Goal: Task Accomplishment & Management: Manage account settings

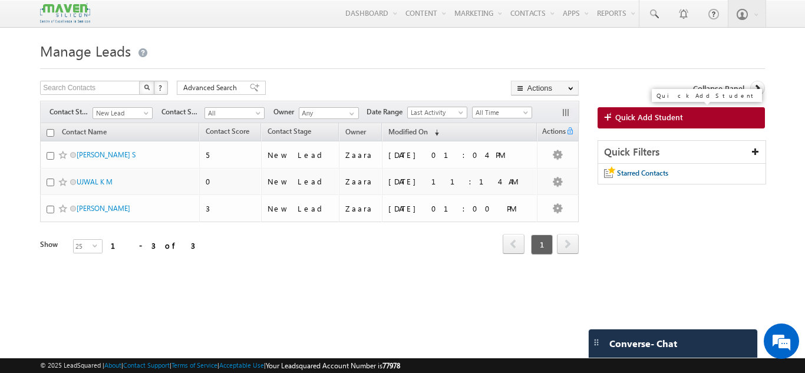
drag, startPoint x: 0, startPoint y: 0, endPoint x: 656, endPoint y: 114, distance: 665.3
click at [656, 114] on span "Quick Add Student" at bounding box center [649, 117] width 68 height 11
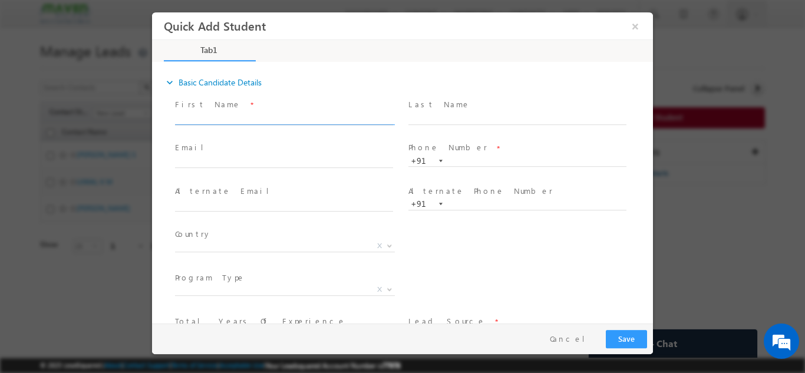
click at [248, 116] on input "text" at bounding box center [284, 119] width 218 height 12
type input "Mubar"
click at [633, 33] on button "×" at bounding box center [635, 26] width 20 height 22
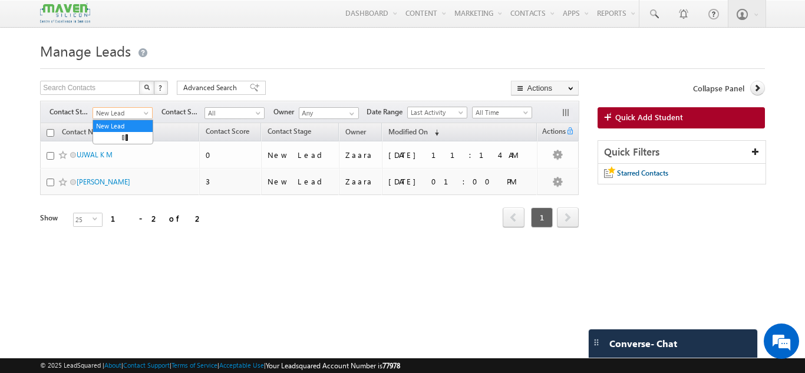
click at [123, 116] on span "New Lead" at bounding box center [121, 113] width 56 height 11
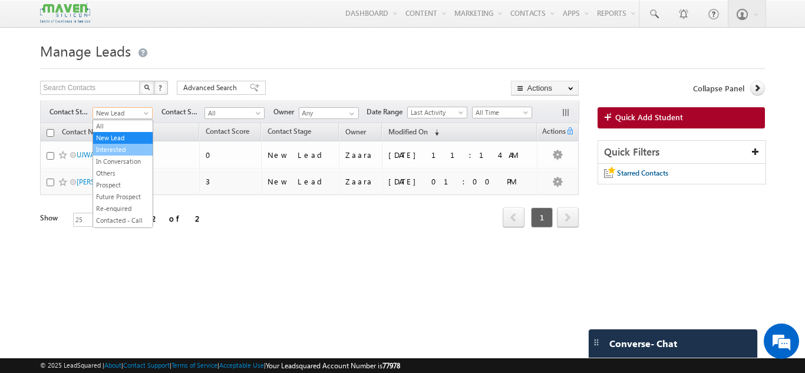
click at [126, 153] on link "Interested" at bounding box center [123, 149] width 60 height 11
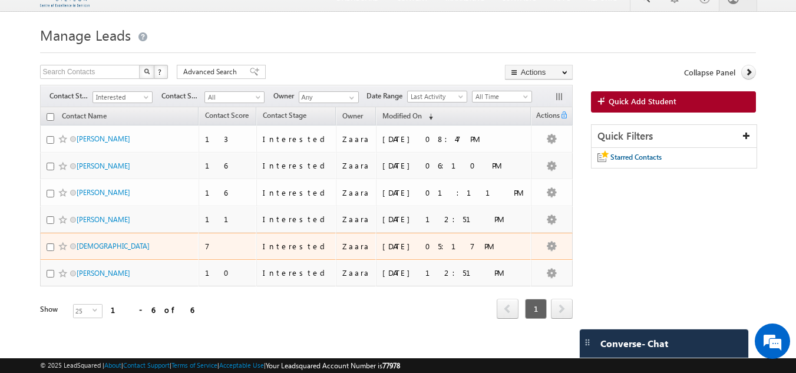
scroll to position [25, 0]
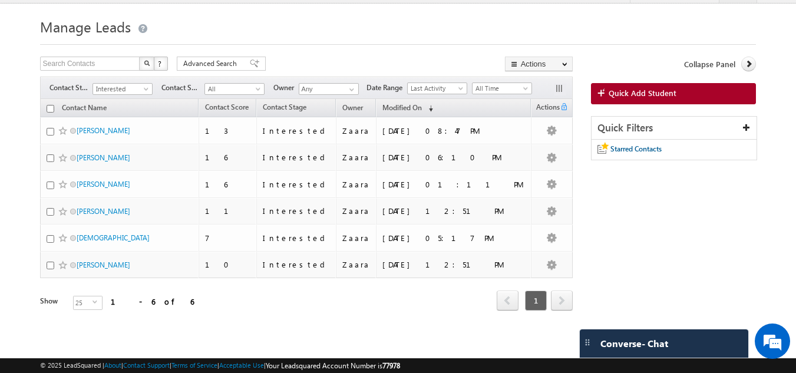
click at [18, 61] on body "Menu Zaara lsq2@ maven -sili con.c om" at bounding box center [398, 160] width 796 height 368
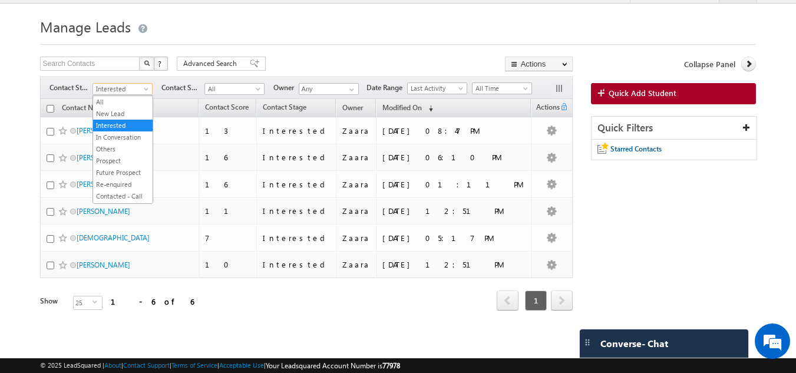
click at [103, 91] on span "Interested" at bounding box center [121, 89] width 56 height 11
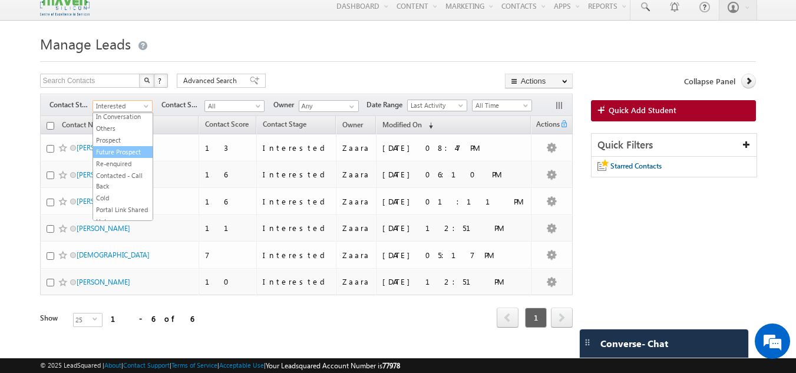
scroll to position [38, 0]
click at [119, 183] on link "Contacted - Call Back" at bounding box center [123, 180] width 60 height 21
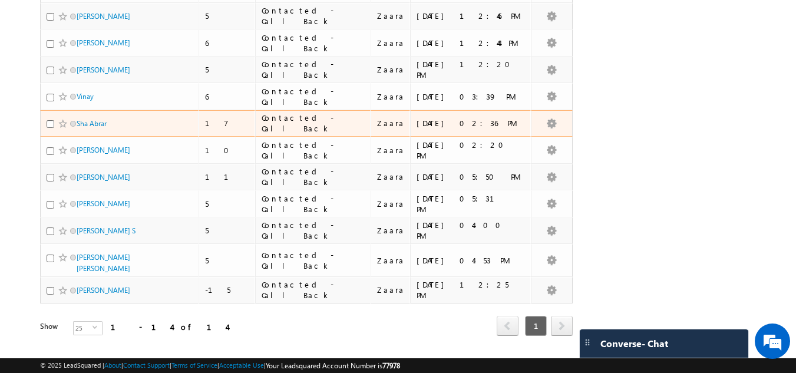
scroll to position [239, 0]
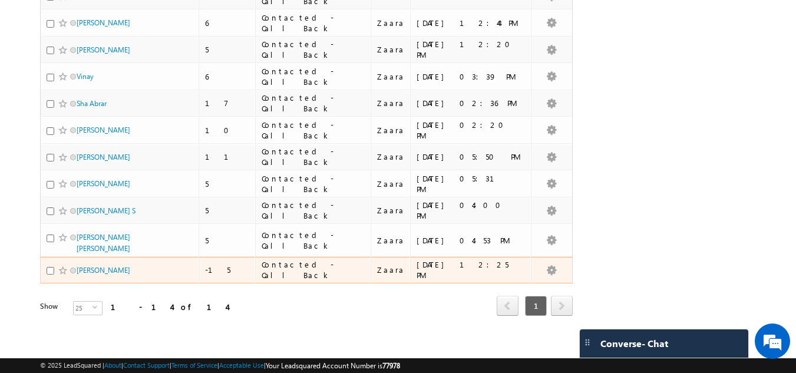
drag, startPoint x: 90, startPoint y: 271, endPoint x: 22, endPoint y: 198, distance: 99.3
click at [5, 178] on body "Menu Zaara lsq2@ maven -sili con.c om" at bounding box center [398, 55] width 796 height 588
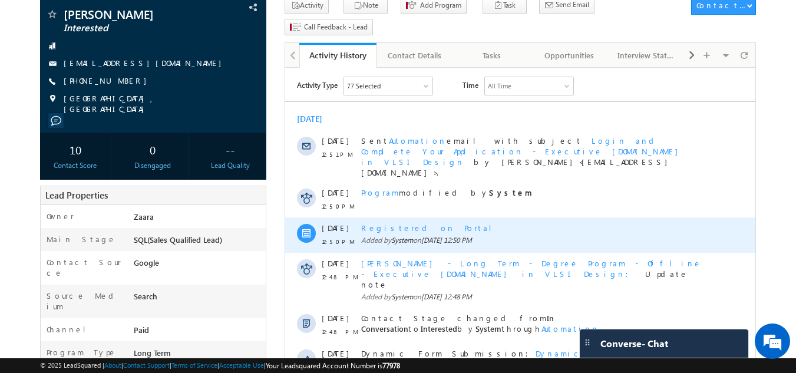
scroll to position [84, 0]
click at [406, 222] on div "Registered on Portal" at bounding box center [533, 227] width 344 height 11
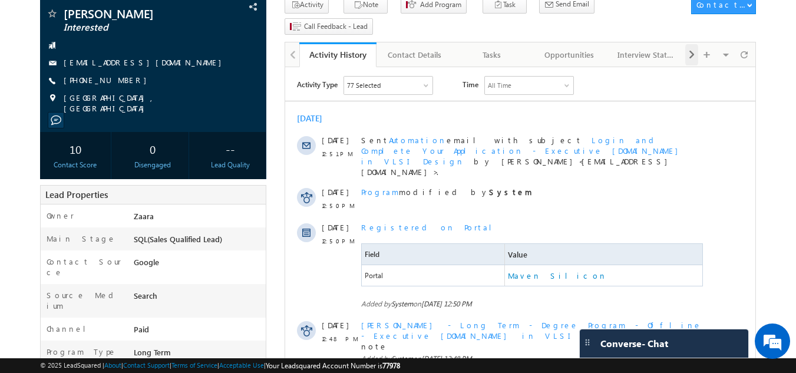
click at [689, 44] on span at bounding box center [692, 54] width 7 height 21
click at [658, 48] on div "Documents" at bounding box center [646, 55] width 57 height 14
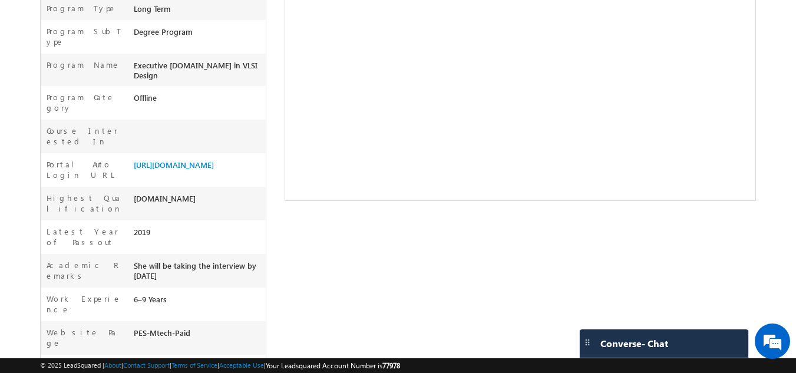
scroll to position [437, 0]
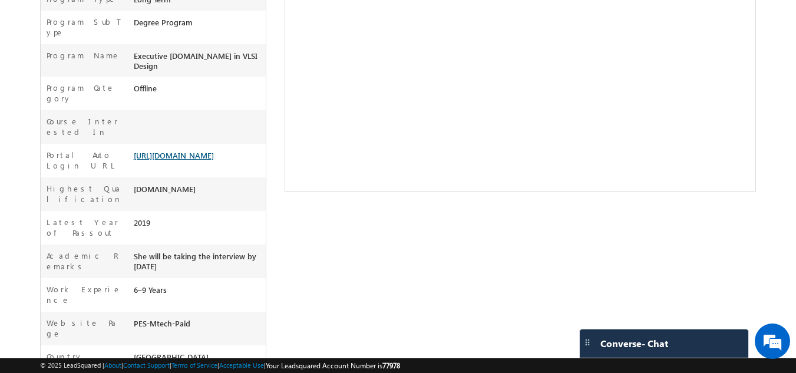
click at [169, 150] on link "https://lsq.mx/nPZZ" at bounding box center [174, 155] width 80 height 10
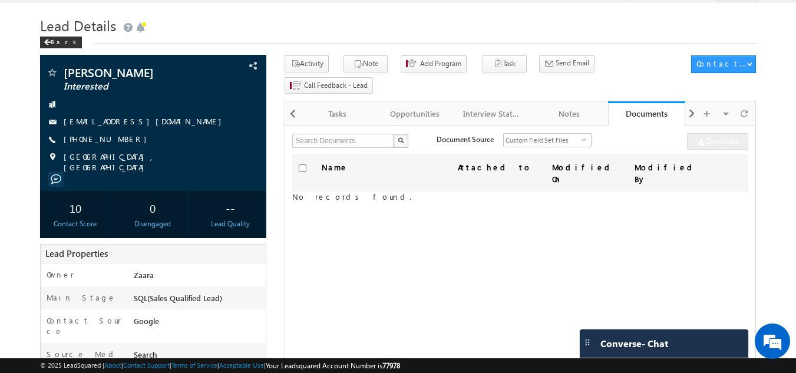
scroll to position [25, 0]
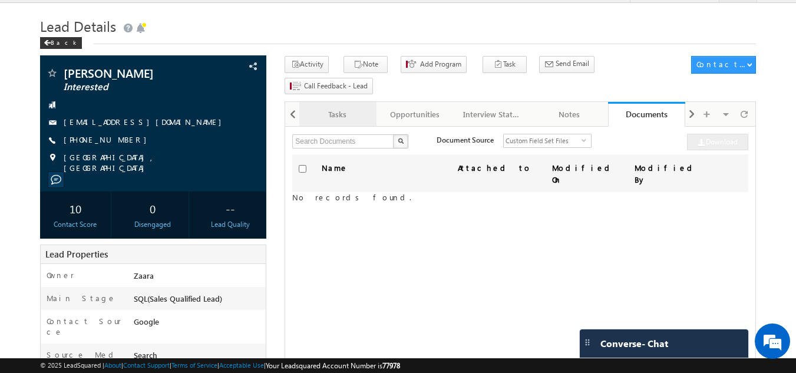
click at [338, 107] on div "Tasks" at bounding box center [337, 114] width 57 height 14
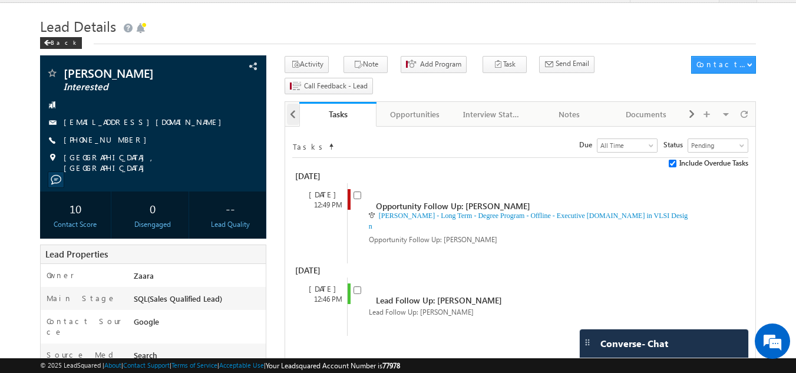
click at [294, 104] on span at bounding box center [292, 114] width 7 height 21
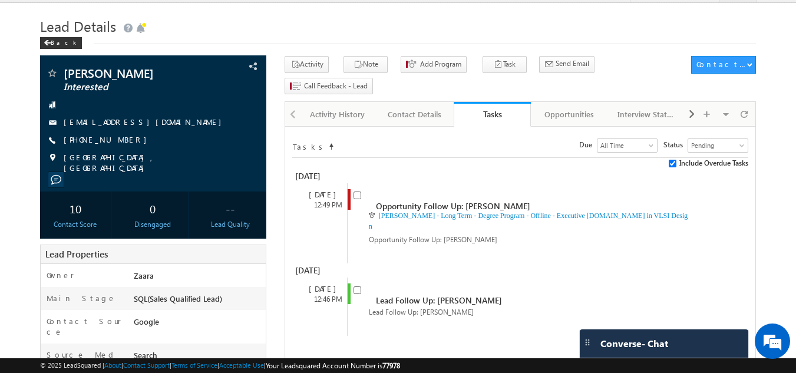
click at [287, 102] on div at bounding box center [292, 113] width 14 height 23
click at [407, 107] on div "Contact Details" at bounding box center [414, 114] width 57 height 14
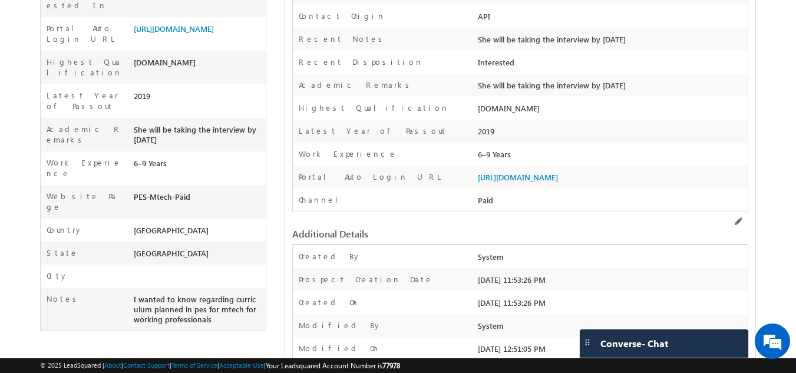
scroll to position [569, 0]
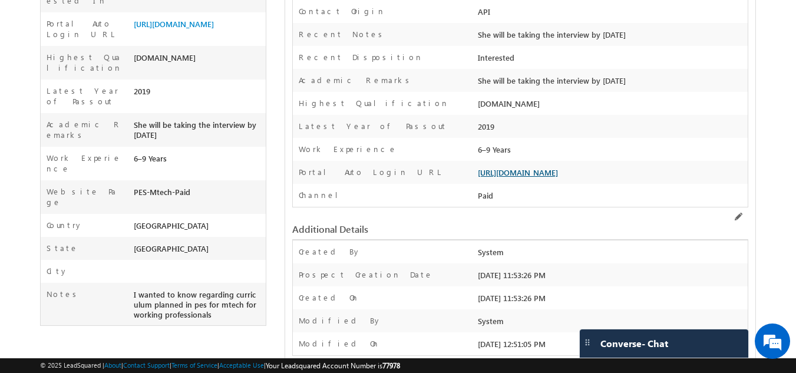
click at [505, 167] on link "https://lsq.mx/nPZZ" at bounding box center [518, 172] width 80 height 10
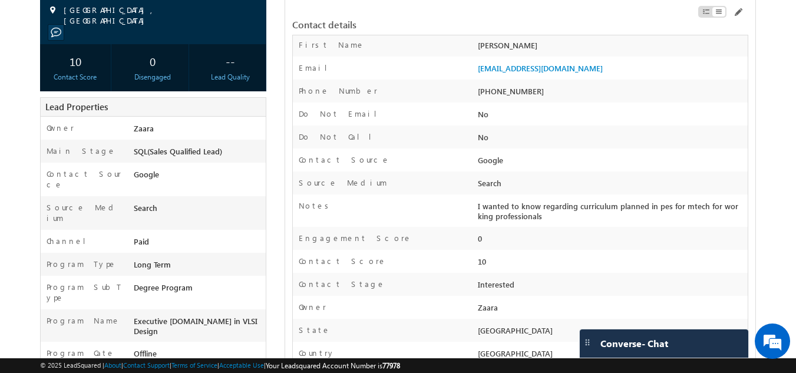
scroll to position [0, 0]
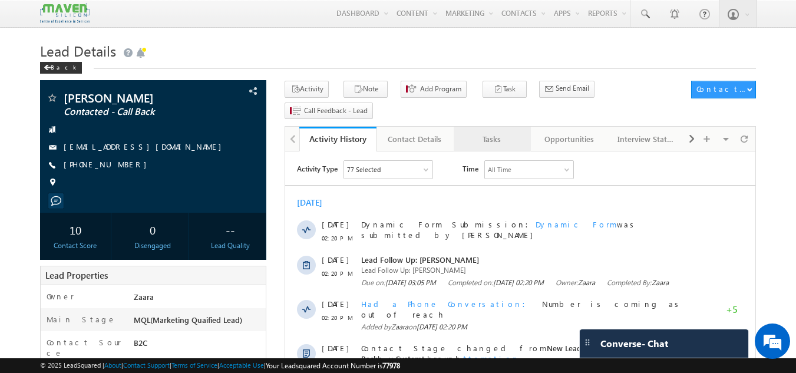
click at [509, 132] on div "Tasks" at bounding box center [491, 139] width 57 height 14
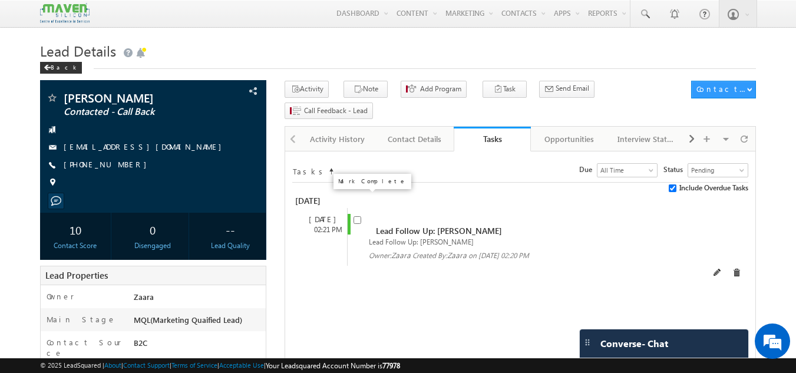
click at [357, 216] on input "checkbox" at bounding box center [358, 220] width 8 height 8
checkbox input "false"
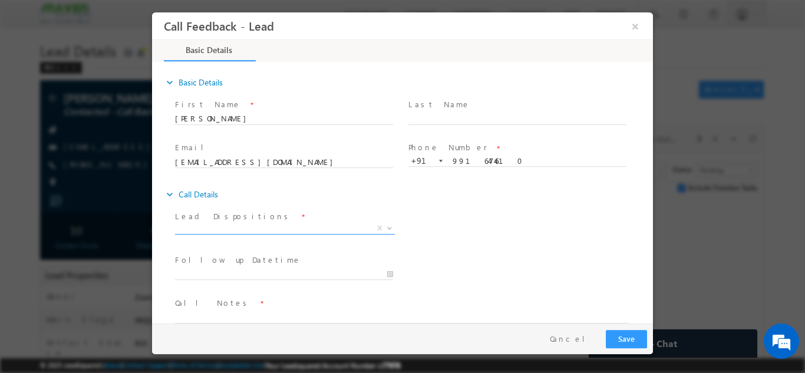
click at [199, 228] on span "X" at bounding box center [285, 228] width 220 height 12
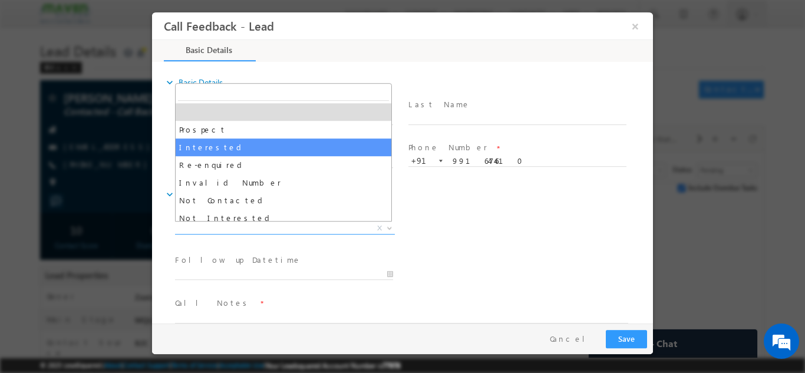
scroll to position [59, 0]
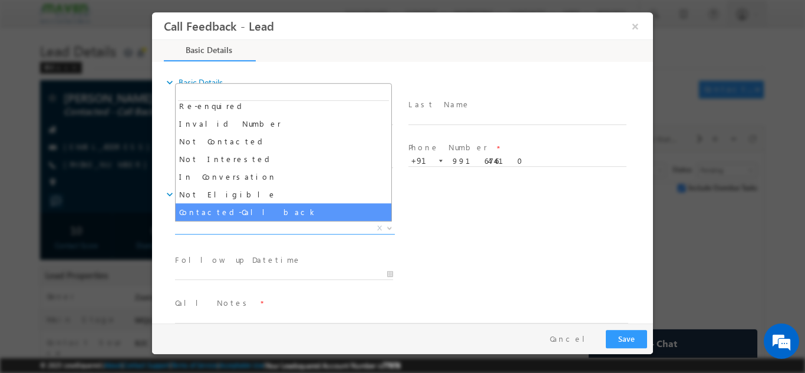
select select "Contacted-Call back"
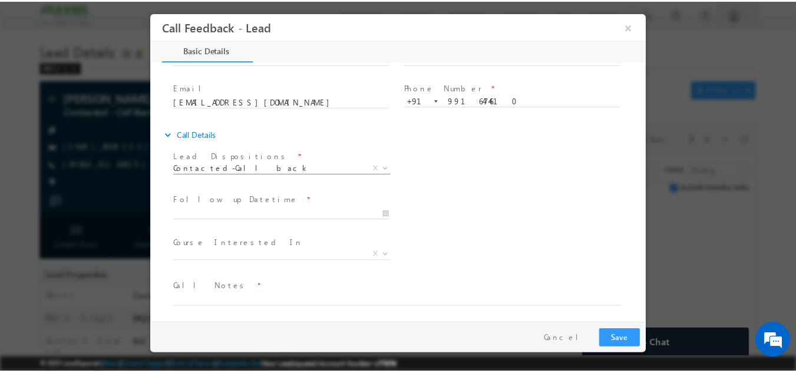
scroll to position [62, 0]
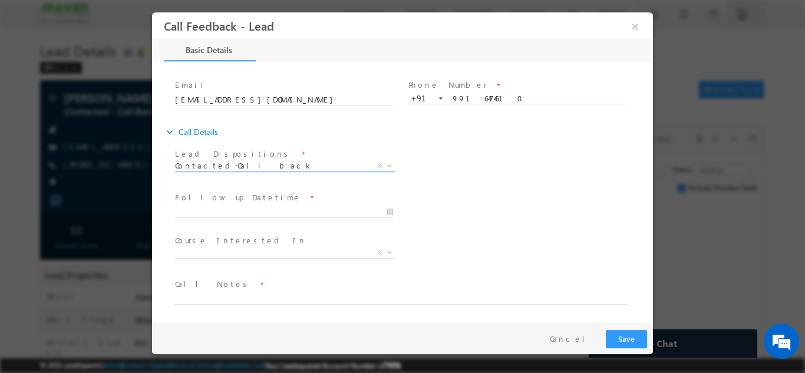
type input "04/09/2025 2:34 PM"
click at [220, 206] on input "04/09/2025 2:34 PM" at bounding box center [284, 212] width 218 height 12
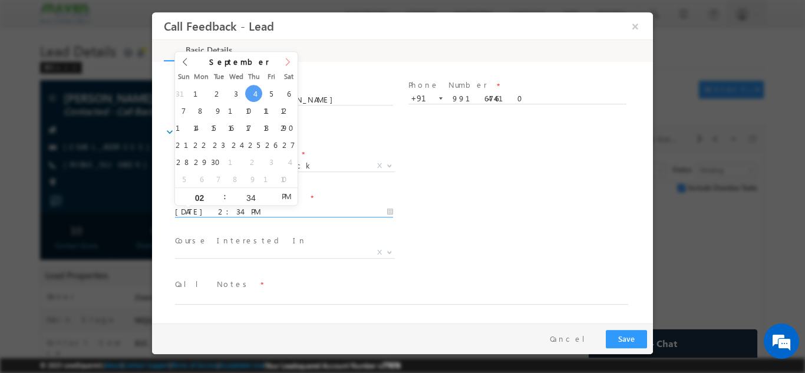
click at [292, 62] on span at bounding box center [288, 65] width 20 height 28
type input "2026"
click at [292, 62] on span at bounding box center [288, 65] width 20 height 28
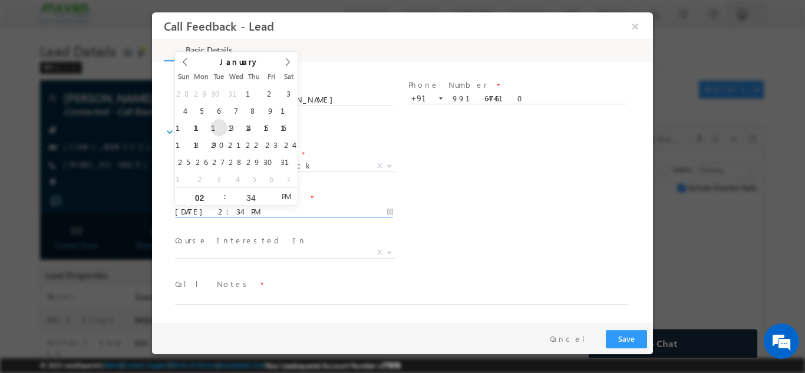
type input "13/01/2026 2:34 PM"
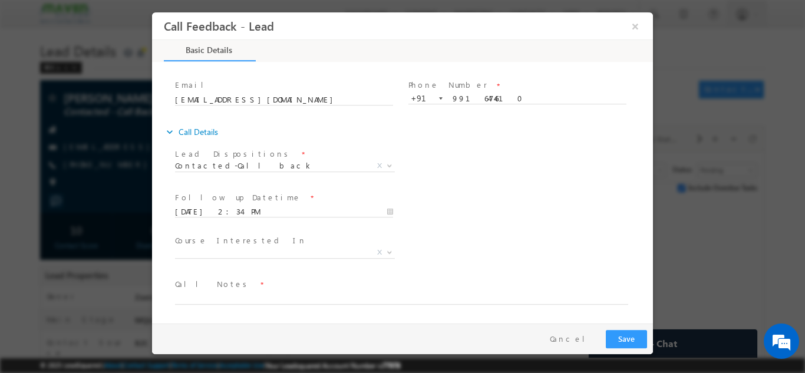
click at [506, 215] on div "Follow up Datetime * 13/01/2026 2:34 PM Program Type * Long Term Short Term X" at bounding box center [413, 211] width 480 height 44
click at [245, 299] on textarea at bounding box center [401, 298] width 453 height 14
type textarea "Due to some work he has post pond his plan for next year that 2026 batch"
click at [617, 341] on button "Save" at bounding box center [626, 339] width 41 height 18
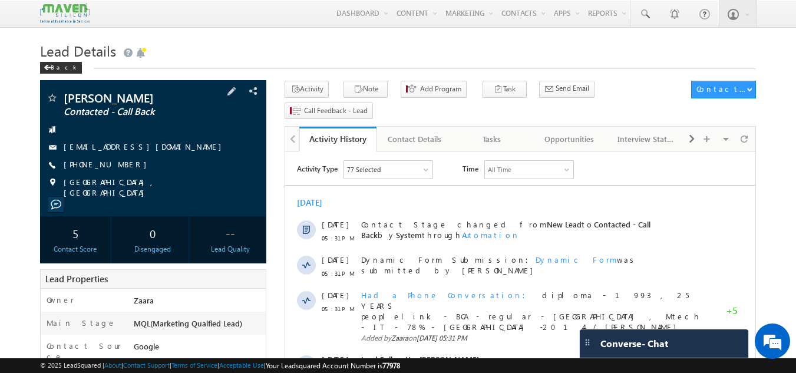
drag, startPoint x: 121, startPoint y: 164, endPoint x: 82, endPoint y: 170, distance: 39.4
click at [82, 170] on span "[PHONE_NUMBER]" at bounding box center [108, 165] width 89 height 12
copy span "9886945668"
click at [473, 132] on div "Tasks" at bounding box center [491, 139] width 57 height 14
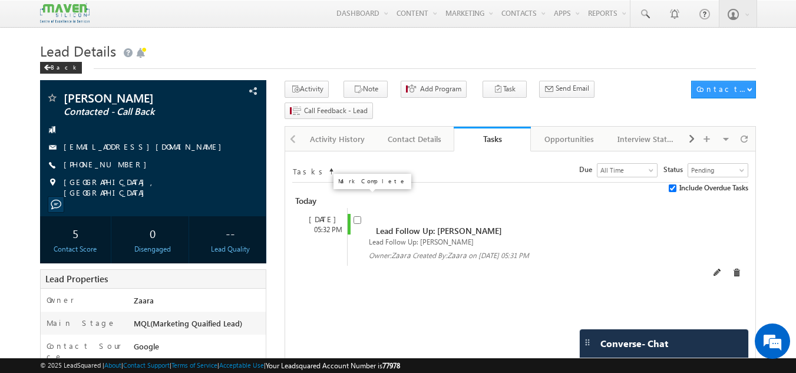
click at [357, 216] on input "checkbox" at bounding box center [358, 220] width 8 height 8
checkbox input "false"
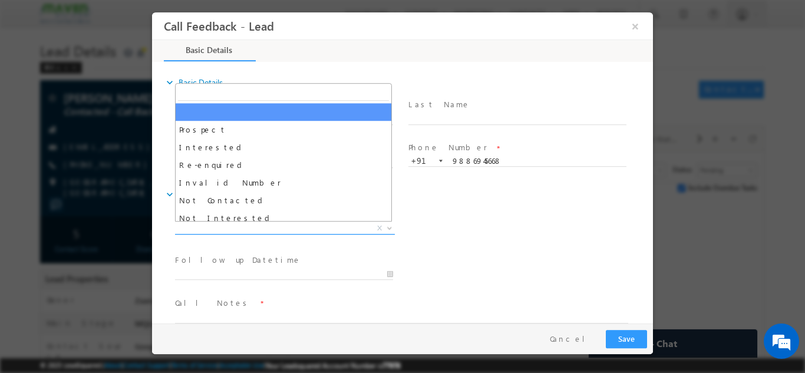
click at [237, 225] on span "X" at bounding box center [285, 228] width 220 height 12
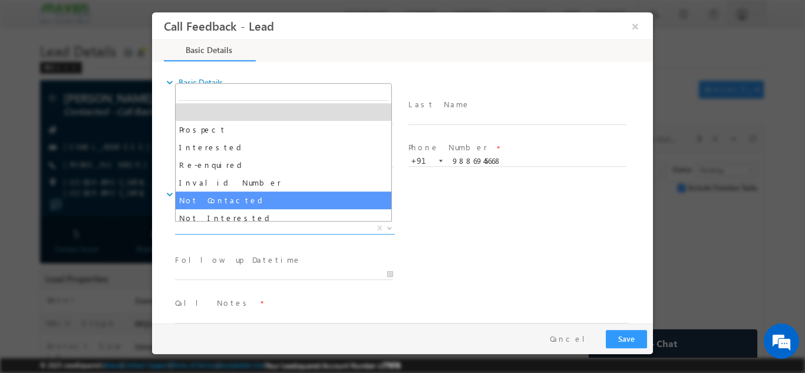
scroll to position [84, 0]
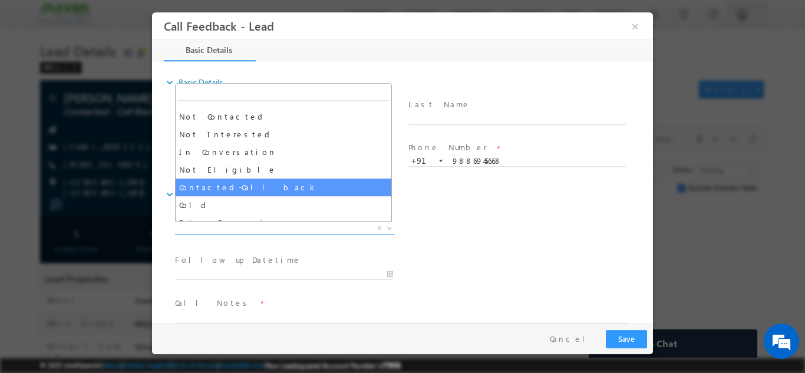
select select "Contacted-Call back"
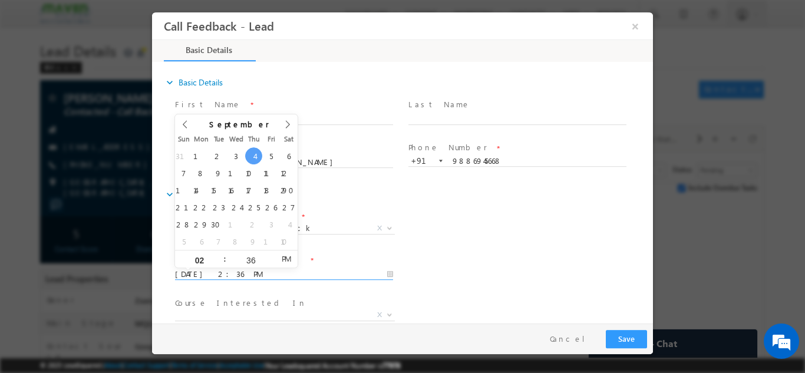
click at [218, 275] on input "[DATE] 2:36 PM" at bounding box center [284, 274] width 218 height 12
type input "[DATE] 2:36 PM"
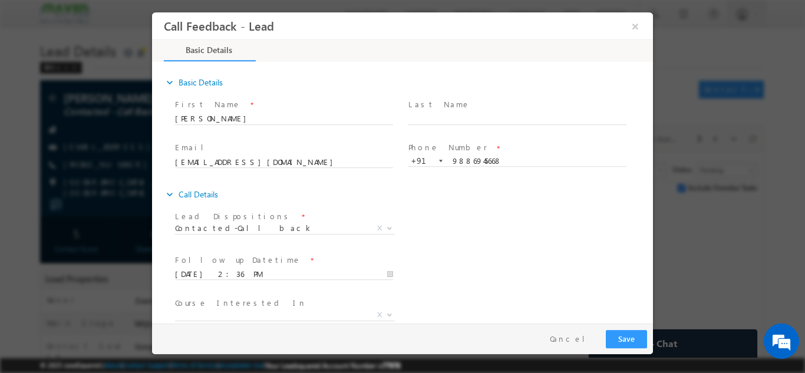
click at [475, 213] on div "Lead Dispositions * Prospect Interested Re-enquired Invalid Number Not Contacte…" at bounding box center [413, 230] width 480 height 44
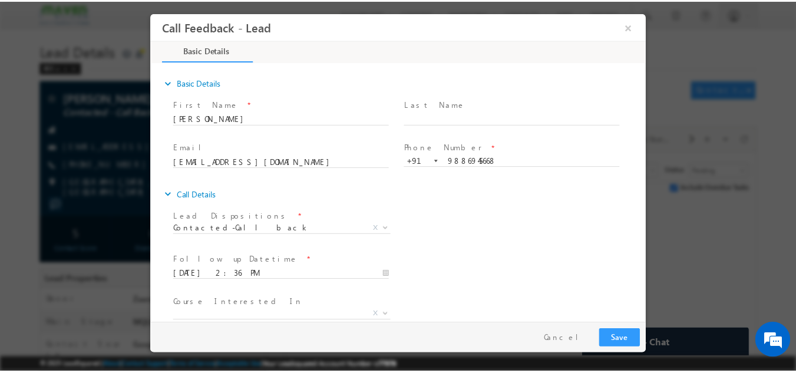
scroll to position [62, 0]
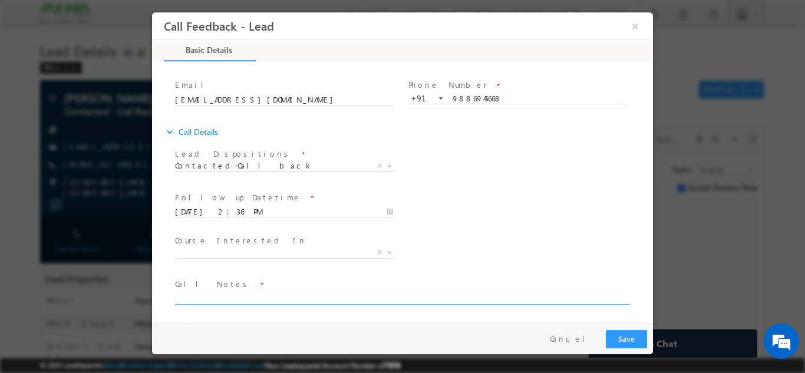
click at [309, 297] on textarea at bounding box center [401, 298] width 453 height 14
type textarea "We asked him to share the CV but no response"
click at [620, 338] on button "Save" at bounding box center [626, 339] width 41 height 18
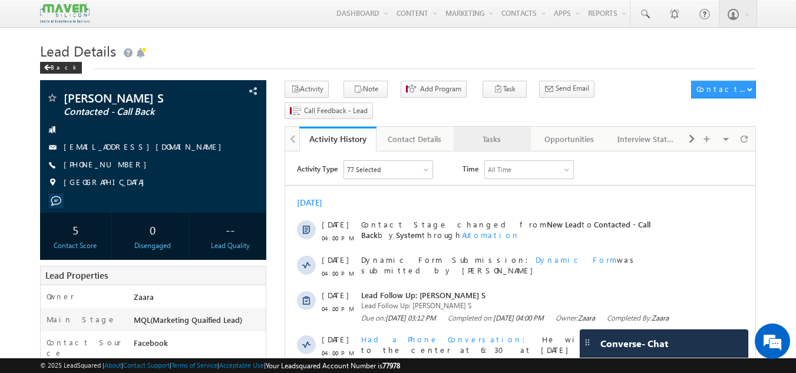
click at [509, 132] on div "Tasks" at bounding box center [491, 139] width 57 height 14
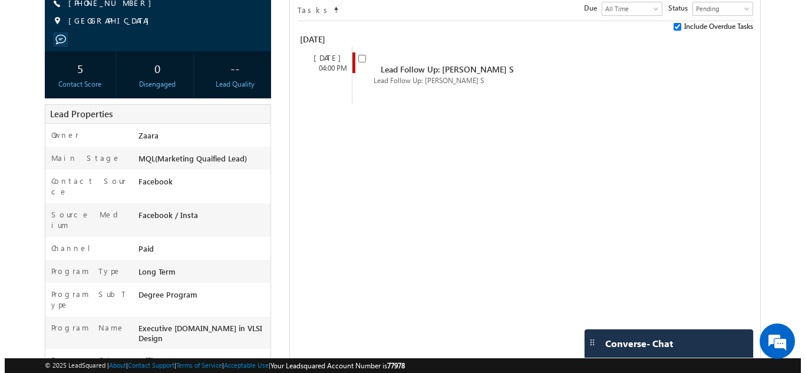
scroll to position [177, 0]
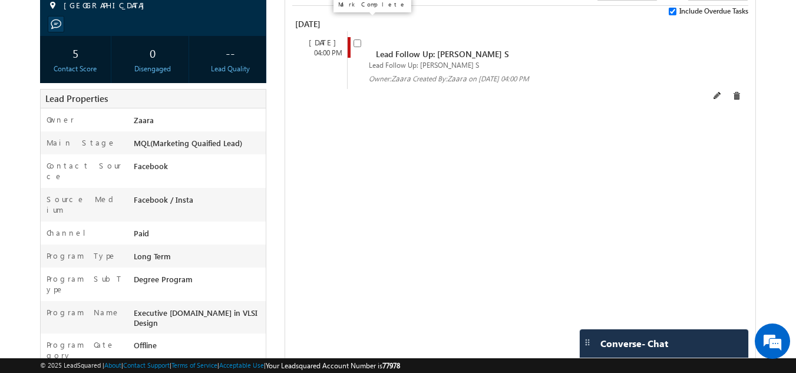
click at [357, 39] on input "checkbox" at bounding box center [358, 43] width 8 height 8
checkbox input "false"
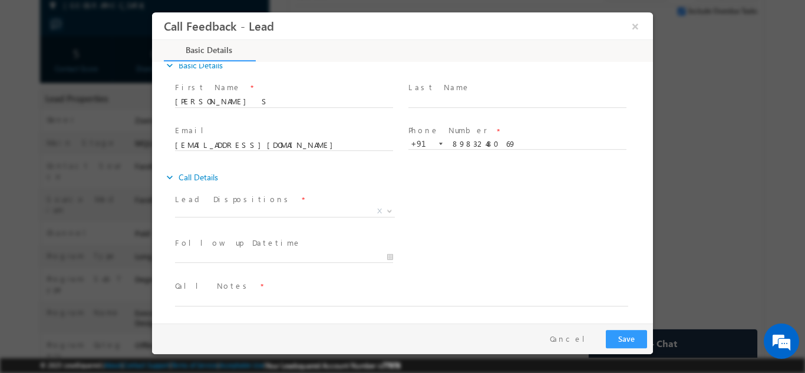
scroll to position [19, 0]
click at [241, 206] on span "X" at bounding box center [285, 209] width 220 height 12
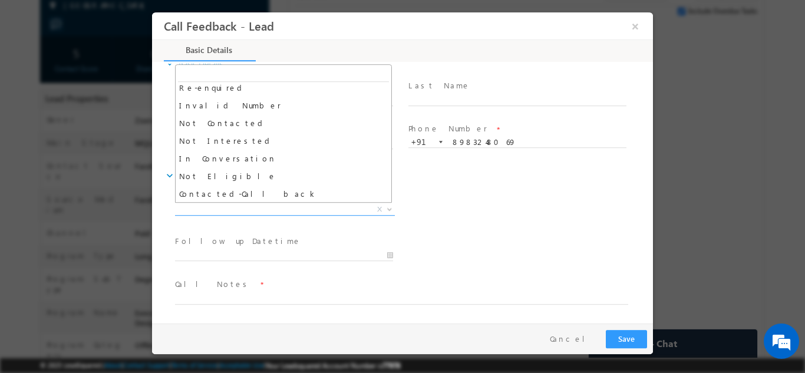
scroll to position [59, 0]
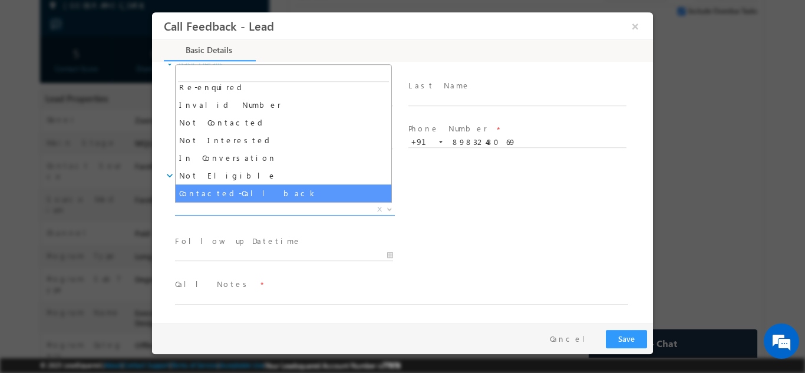
select select "Contacted-Call back"
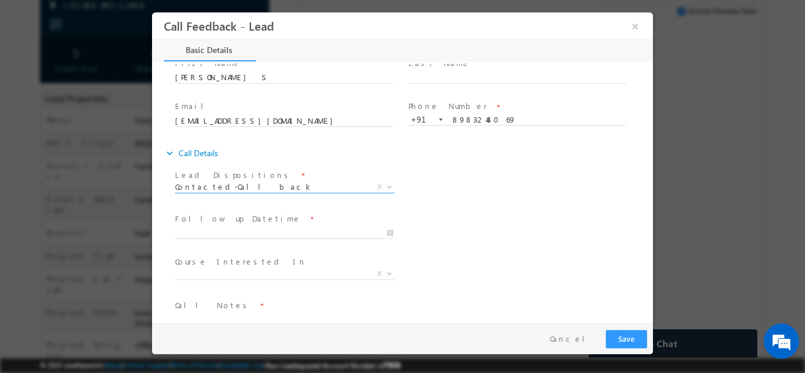
scroll to position [62, 0]
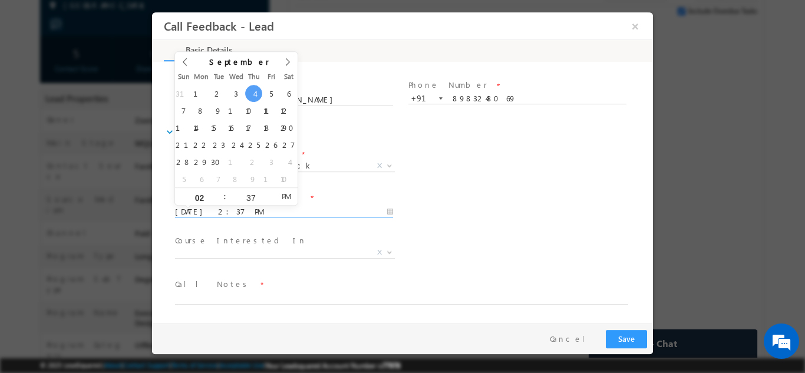
click at [228, 206] on input "04/09/2025 2:37 PM" at bounding box center [284, 212] width 218 height 12
type input "24/09/2025 2:37 PM"
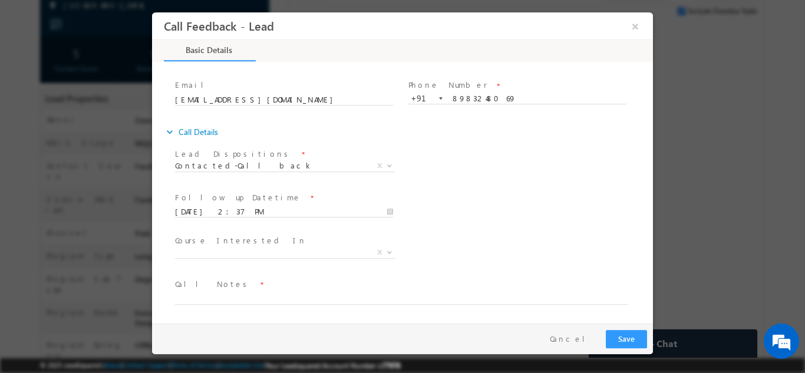
click at [412, 219] on div "Follow up Datetime * 24/09/2025 2:37 PM Program Type * Long Term Short Term X" at bounding box center [413, 211] width 480 height 44
click at [264, 301] on textarea at bounding box center [401, 298] width 453 height 14
type textarea "Called him multiple times but no response"
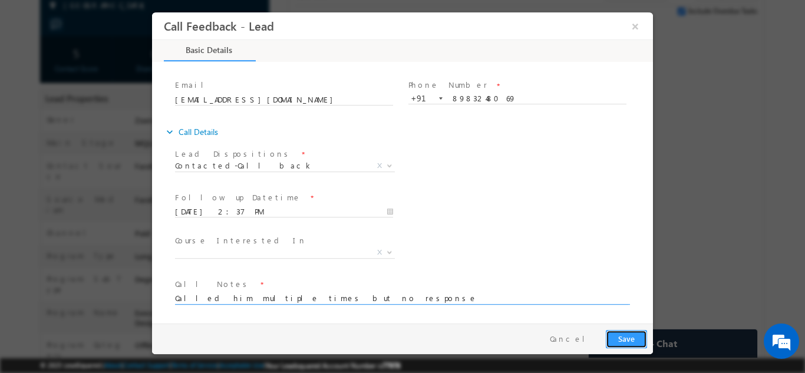
click at [632, 341] on button "Save" at bounding box center [626, 339] width 41 height 18
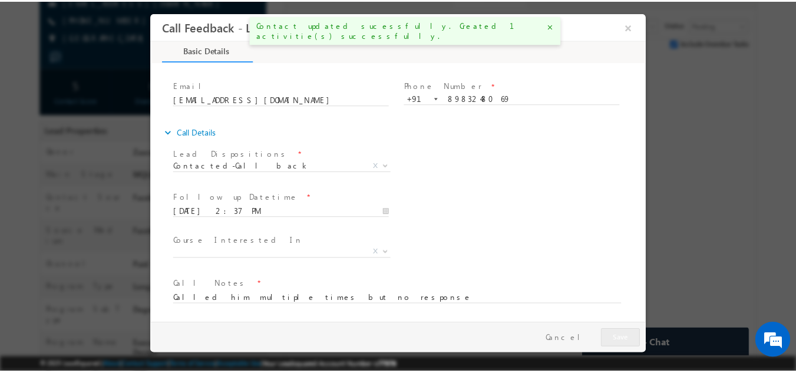
scroll to position [209, 0]
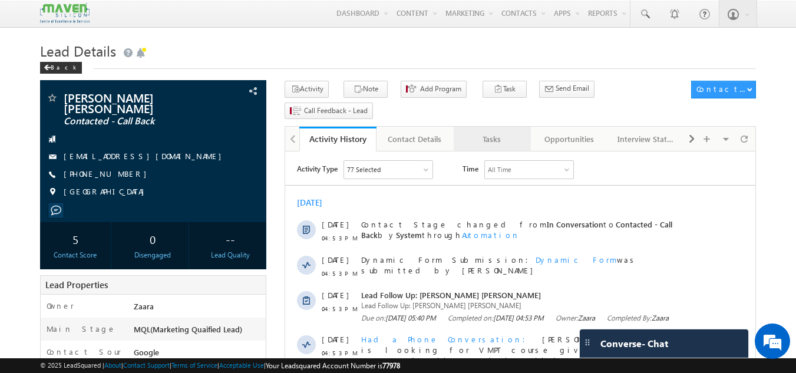
click at [502, 132] on div "Tasks" at bounding box center [491, 139] width 57 height 14
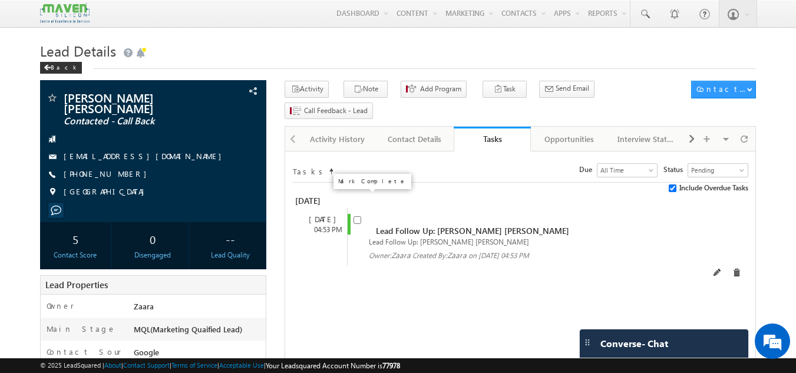
click at [356, 216] on input "checkbox" at bounding box center [358, 220] width 8 height 8
checkbox input "false"
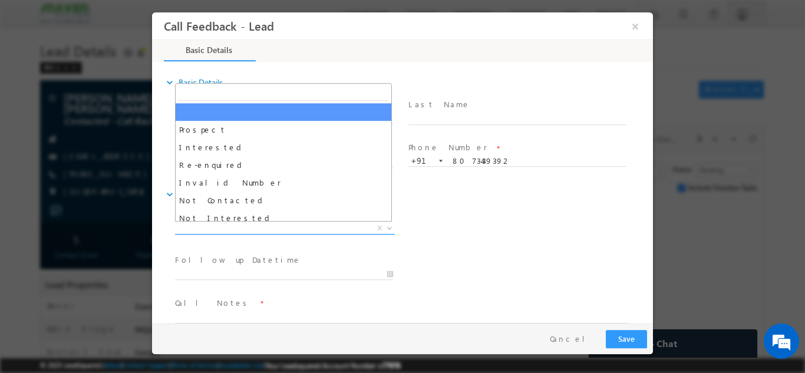
click at [285, 226] on span "X" at bounding box center [285, 228] width 220 height 12
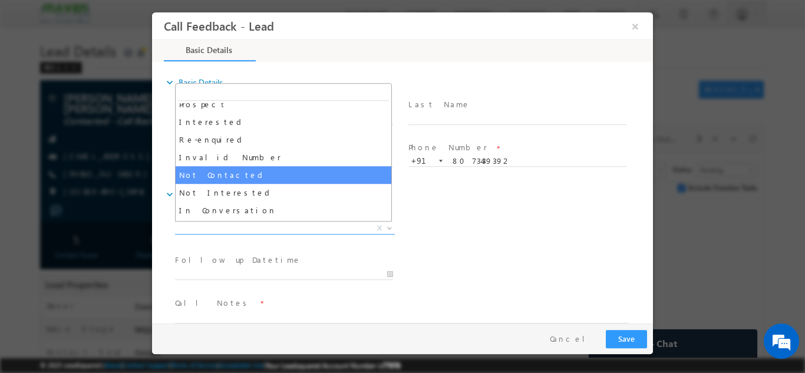
scroll to position [26, 0]
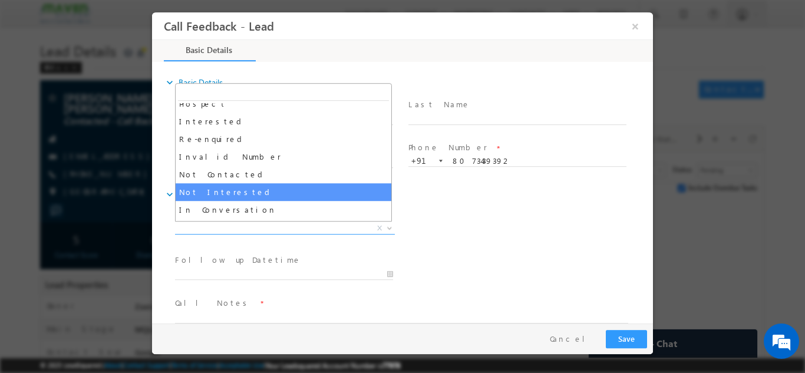
select select "Not Interested"
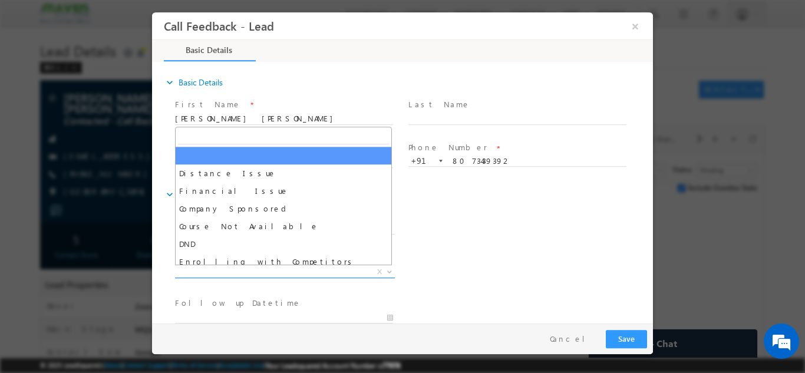
click at [230, 274] on span "X" at bounding box center [285, 272] width 220 height 12
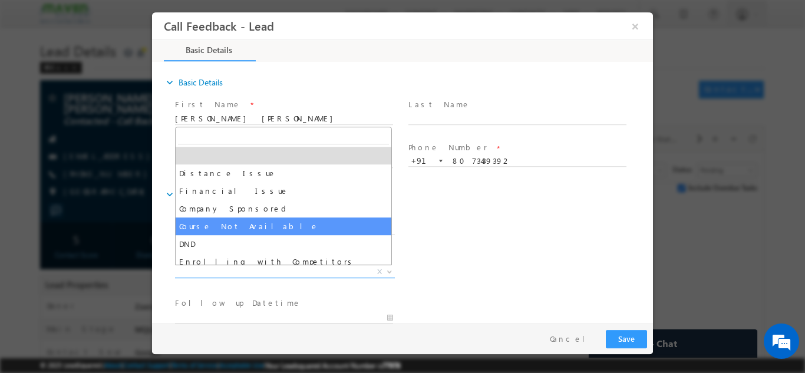
scroll to position [24, 0]
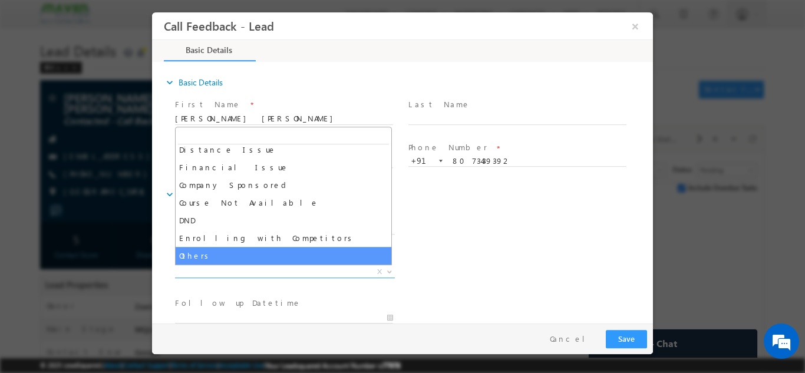
select select "Others"
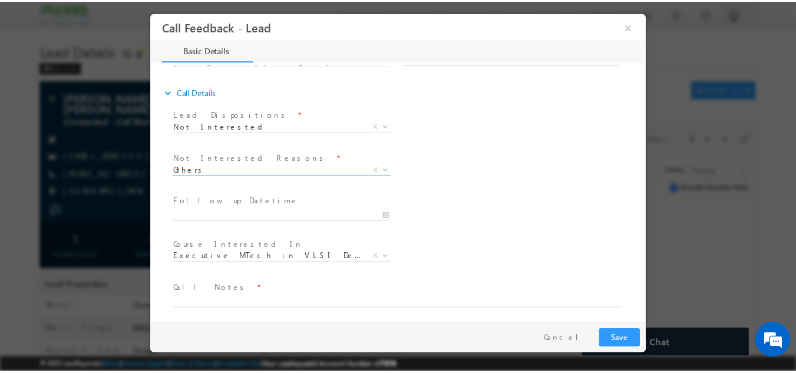
scroll to position [106, 0]
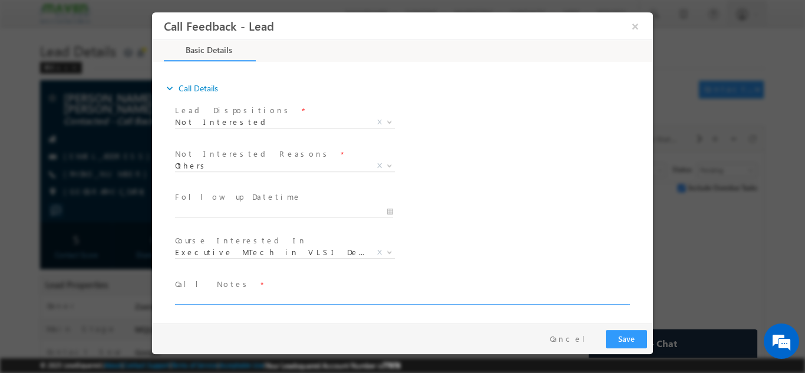
click at [251, 297] on textarea at bounding box center [401, 298] width 453 height 14
type textarea "Looking for Job not interested in training"
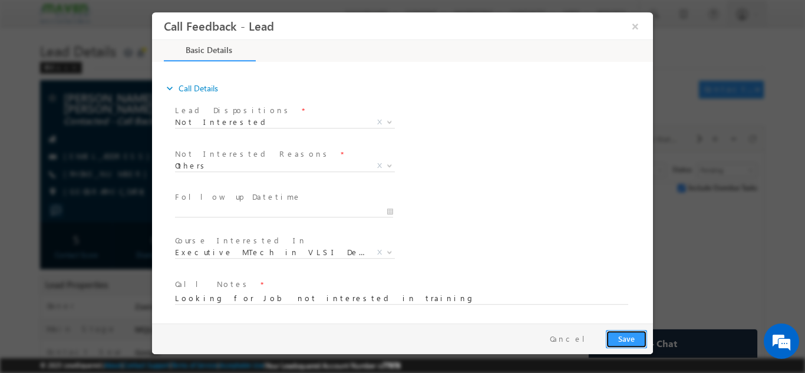
click at [630, 334] on button "Save" at bounding box center [626, 339] width 41 height 18
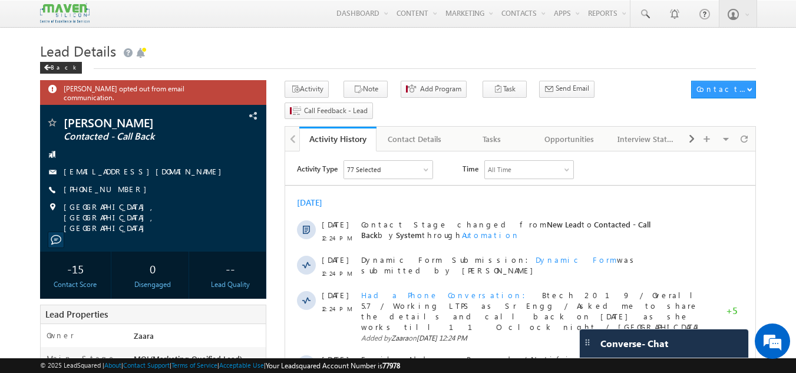
click at [294, 63] on div "Back" at bounding box center [398, 65] width 717 height 8
click at [504, 132] on div "Tasks" at bounding box center [491, 139] width 57 height 14
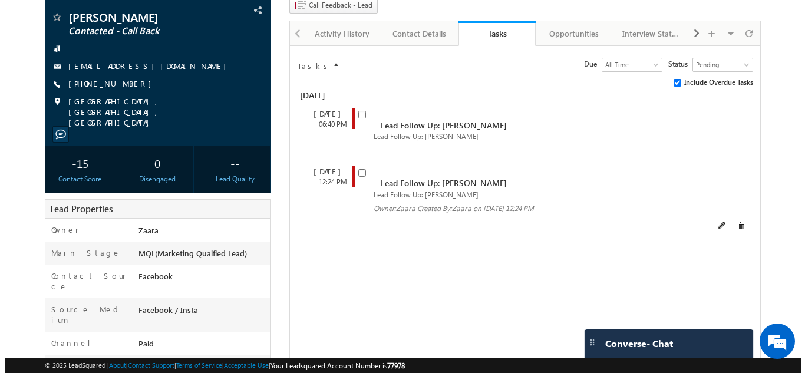
scroll to position [118, 0]
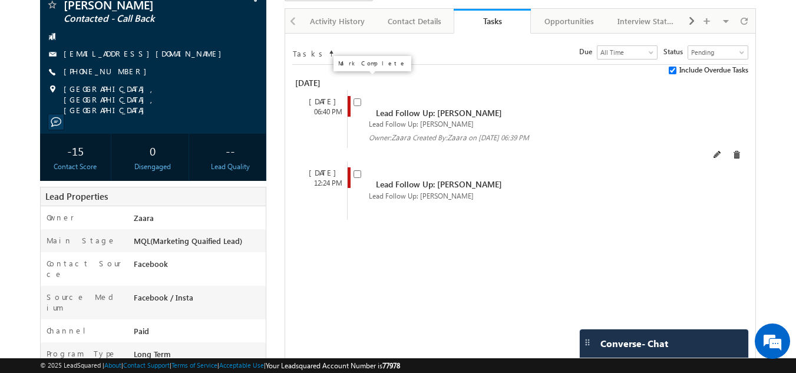
click at [357, 98] on input "checkbox" at bounding box center [358, 102] width 8 height 8
checkbox input "false"
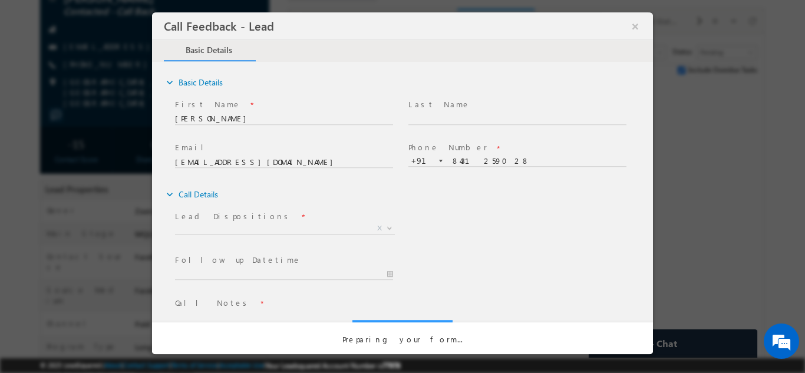
scroll to position [0, 0]
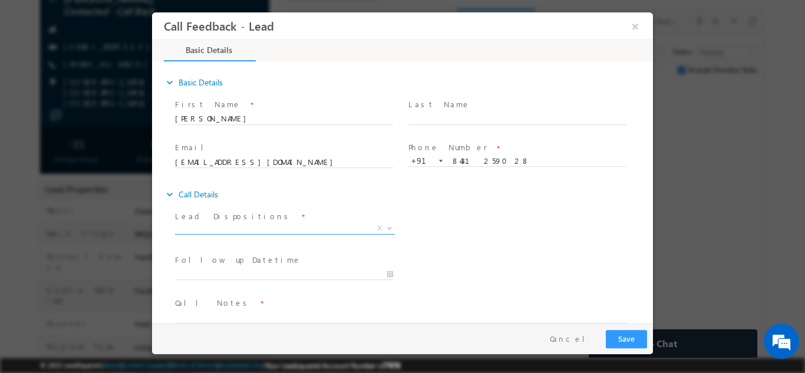
click at [247, 224] on span "X" at bounding box center [285, 228] width 220 height 12
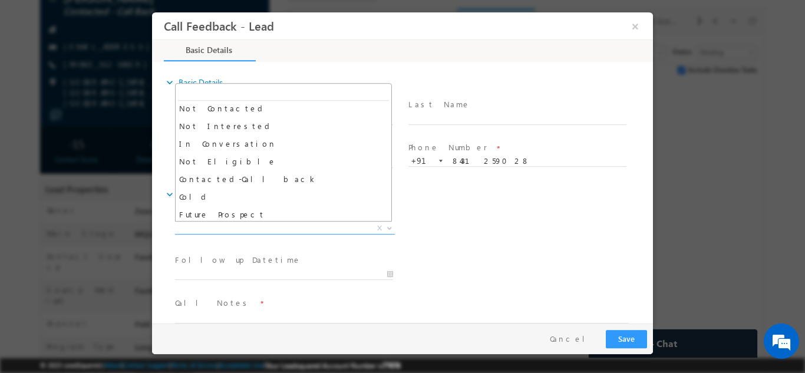
scroll to position [112, 0]
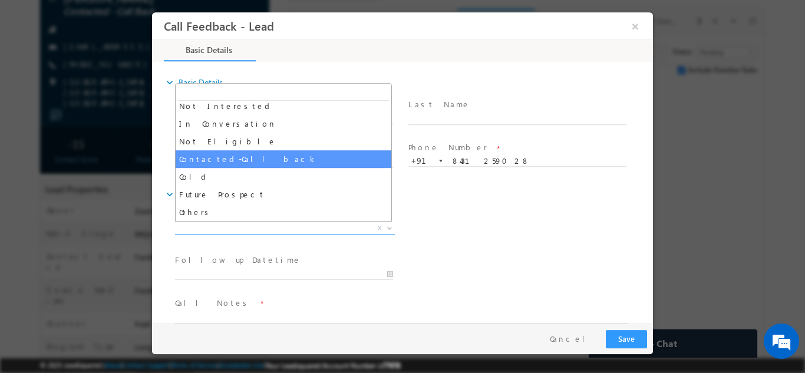
select select "Contacted-Call back"
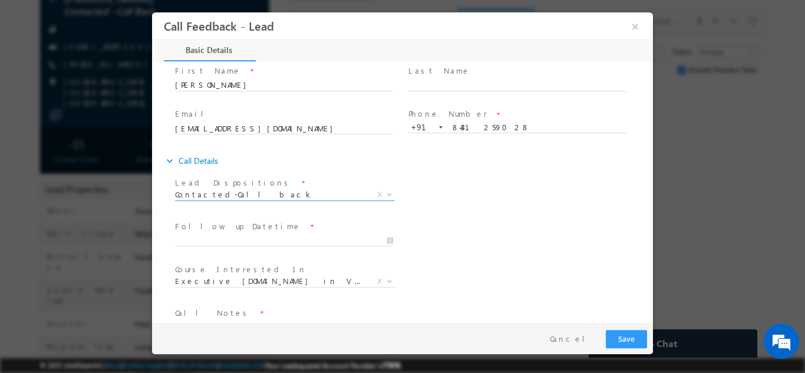
scroll to position [62, 0]
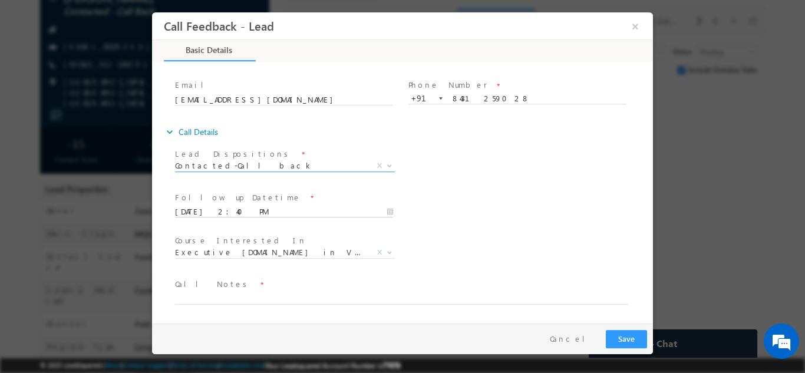
click at [230, 208] on input "04/09/2025 2:40 PM" at bounding box center [284, 212] width 218 height 12
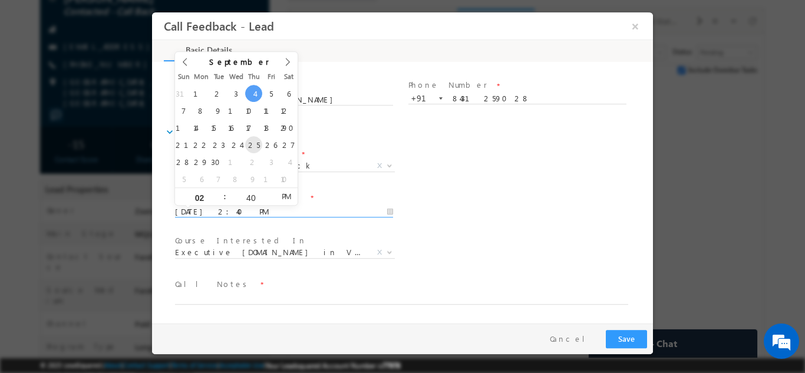
type input "25/09/2025 2:40 PM"
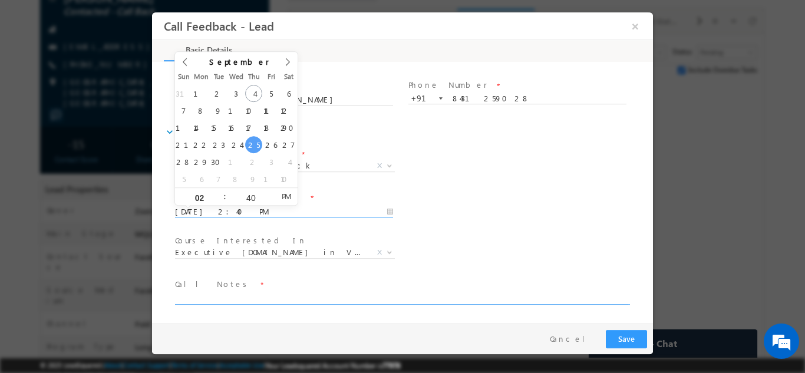
click at [257, 294] on textarea at bounding box center [401, 298] width 453 height 14
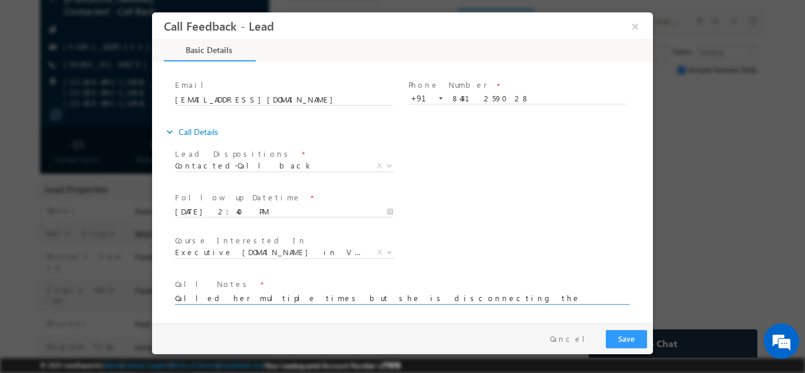
type textarea "Called her multiple times but she is disconnecting the call"
click at [633, 341] on button "Save" at bounding box center [626, 339] width 41 height 18
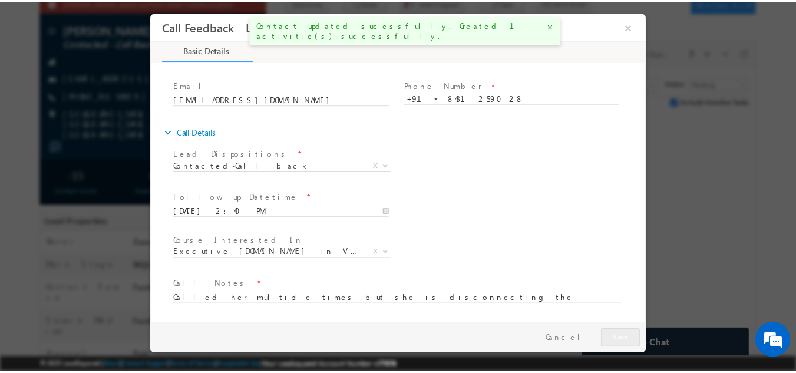
scroll to position [150, 0]
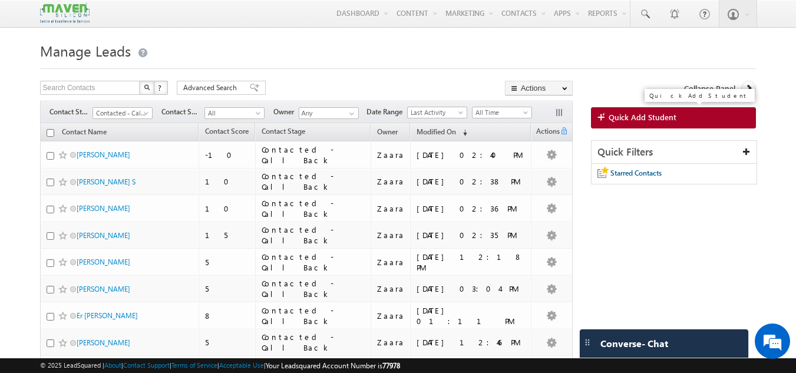
click at [629, 122] on span "Quick Add Student" at bounding box center [643, 117] width 68 height 11
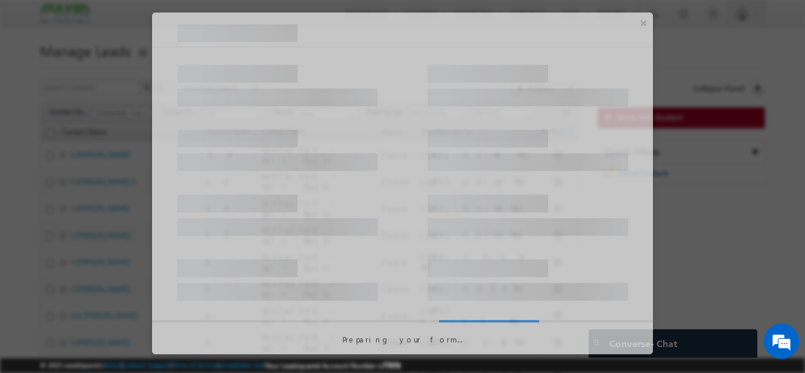
click at [629, 122] on div at bounding box center [402, 144] width 501 height 65
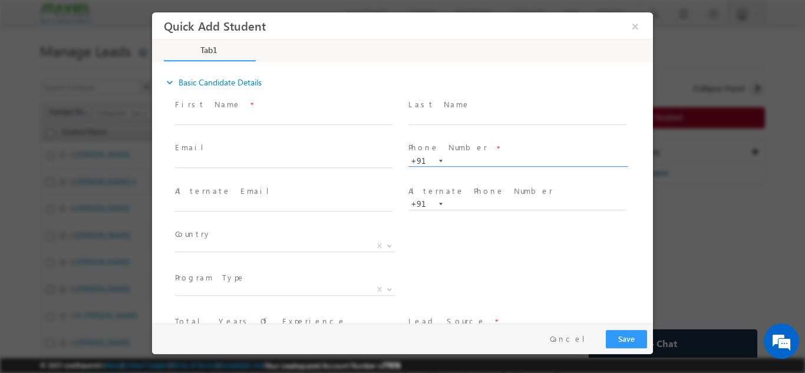
click at [484, 162] on input "text" at bounding box center [518, 161] width 218 height 12
paste input "9629039474"
type input "9629039474"
click at [483, 144] on span "Phone Number *" at bounding box center [518, 147] width 218 height 13
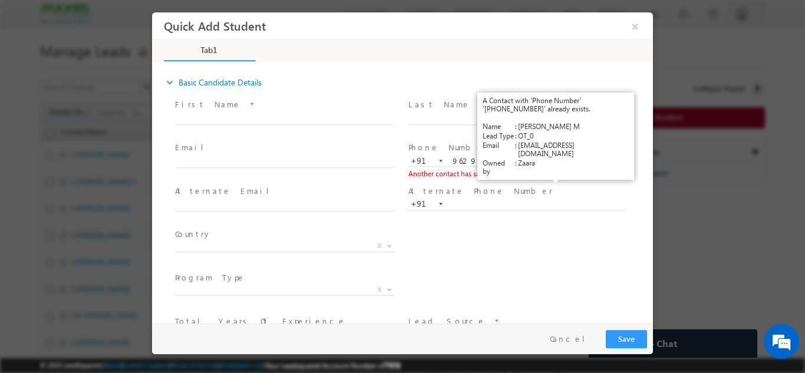
click at [561, 176] on link "View Details" at bounding box center [556, 173] width 37 height 8
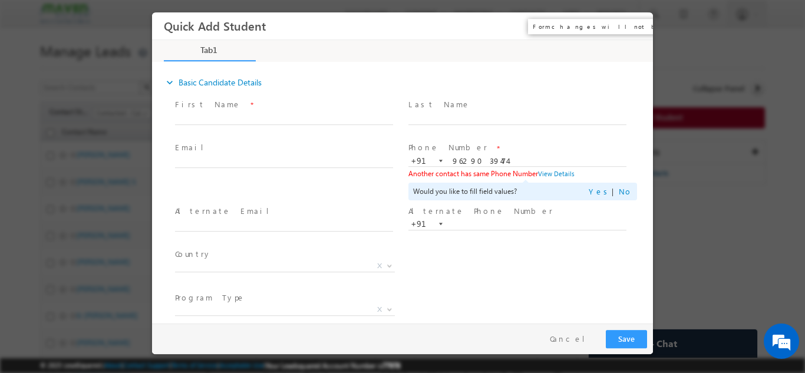
click at [636, 27] on button "×" at bounding box center [635, 26] width 20 height 22
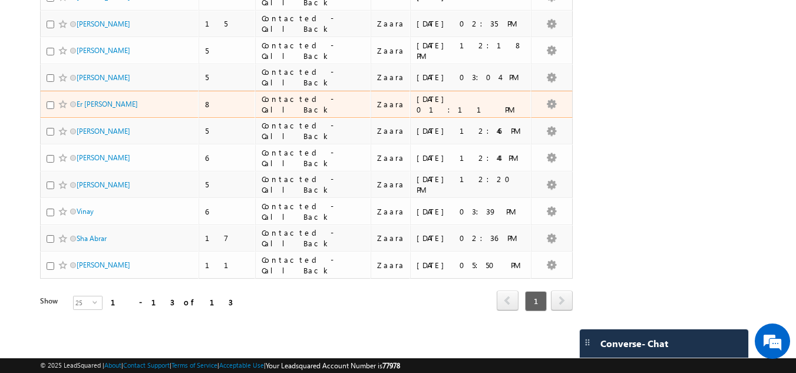
scroll to position [212, 0]
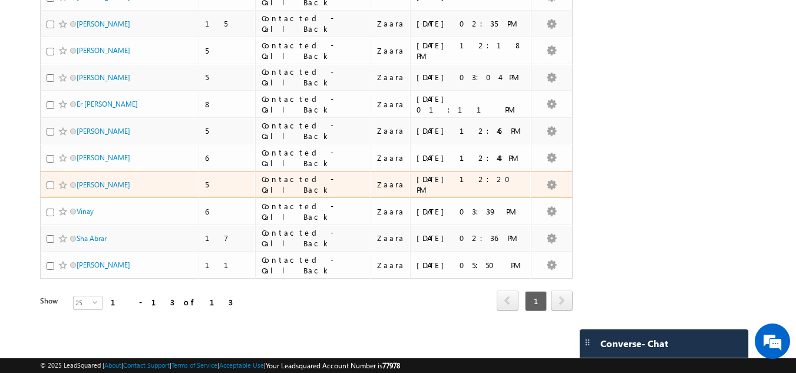
click at [174, 182] on div "Zamal Ahmed" at bounding box center [120, 187] width 147 height 17
click at [180, 183] on div "Zamal Ahmed" at bounding box center [120, 187] width 147 height 17
click at [106, 189] on link "Zamal Ahmed" at bounding box center [104, 184] width 54 height 9
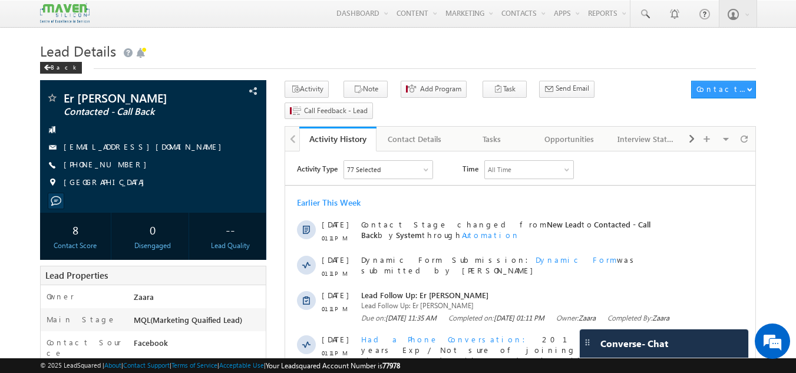
scroll to position [34, 0]
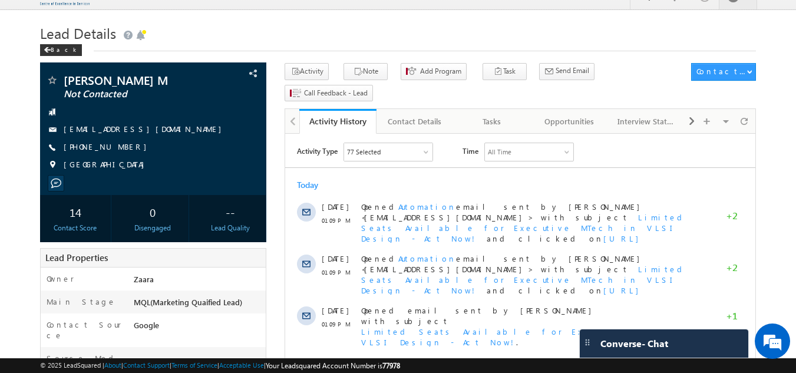
scroll to position [18, 0]
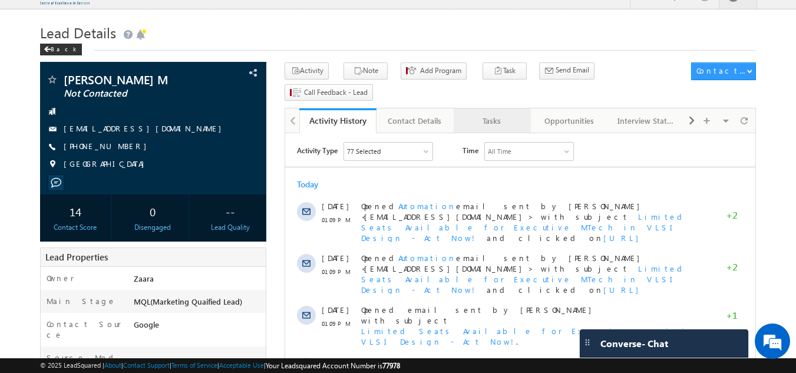
click at [498, 114] on div "Tasks" at bounding box center [491, 121] width 57 height 14
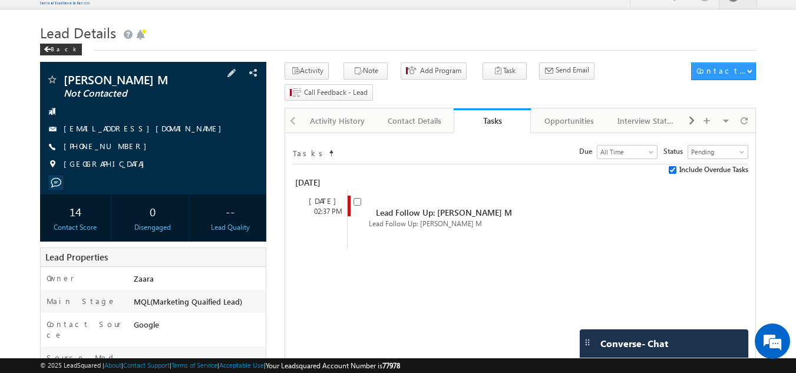
scroll to position [0, 0]
click at [140, 134] on span "[EMAIL_ADDRESS][DOMAIN_NAME]" at bounding box center [146, 129] width 164 height 12
drag, startPoint x: 140, startPoint y: 134, endPoint x: 144, endPoint y: 126, distance: 9.0
click at [144, 126] on span "[EMAIL_ADDRESS][DOMAIN_NAME]" at bounding box center [146, 129] width 164 height 12
click at [144, 126] on link "[EMAIL_ADDRESS][DOMAIN_NAME]" at bounding box center [146, 128] width 164 height 10
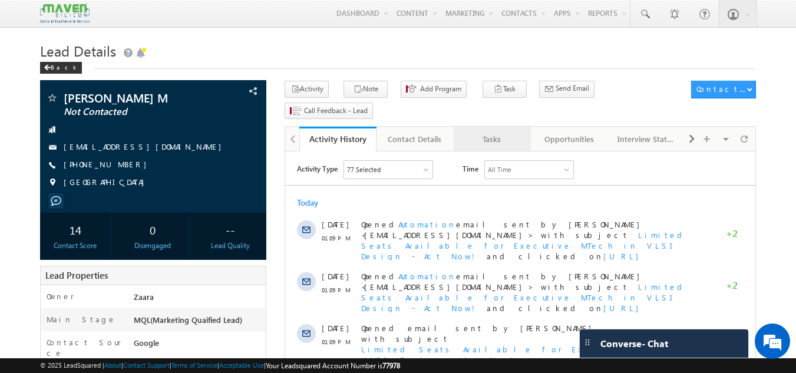
click at [489, 132] on div "Tasks" at bounding box center [491, 139] width 57 height 14
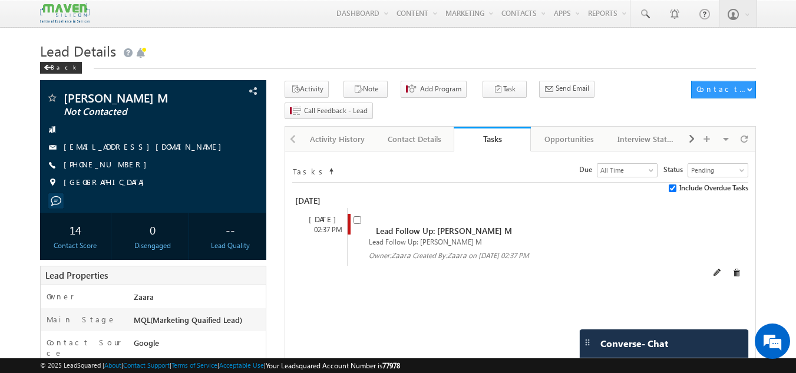
click at [357, 214] on span at bounding box center [360, 225] width 13 height 22
click at [357, 216] on input "checkbox" at bounding box center [358, 220] width 8 height 8
checkbox input "false"
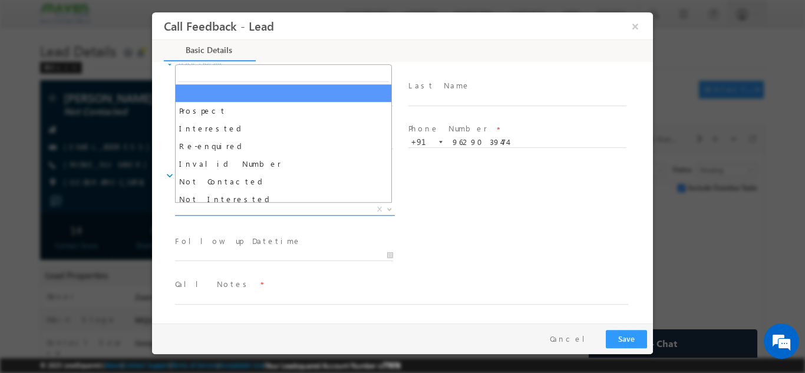
click at [291, 206] on span "X" at bounding box center [285, 209] width 220 height 12
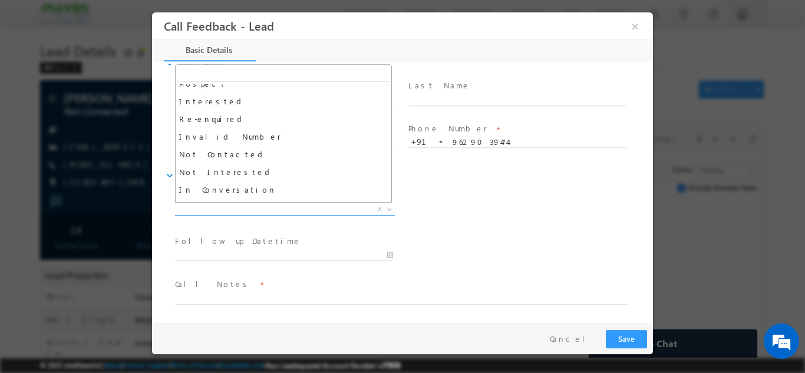
scroll to position [27, 0]
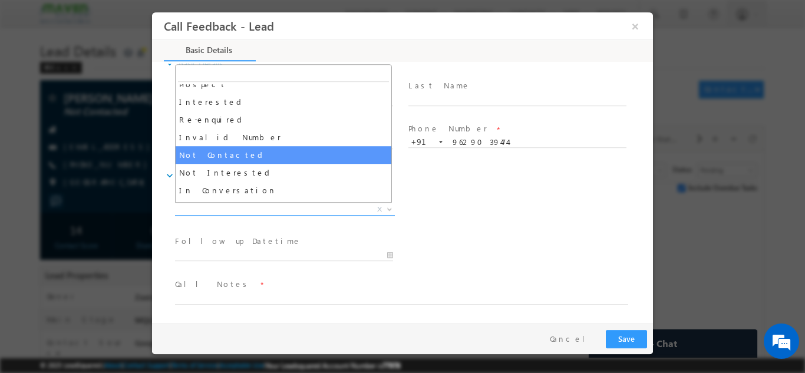
select select "Not Contacted"
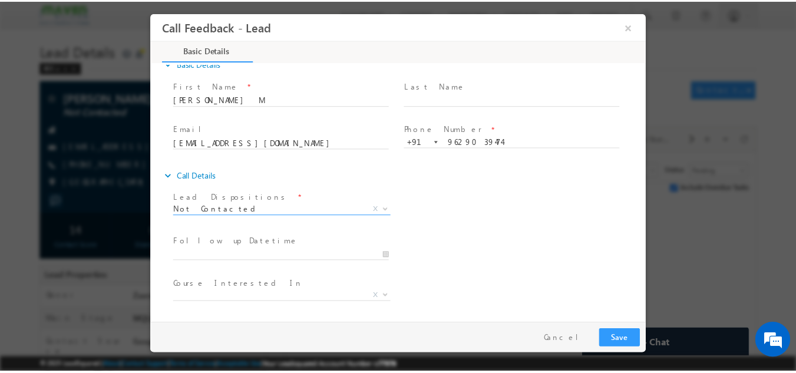
scroll to position [62, 0]
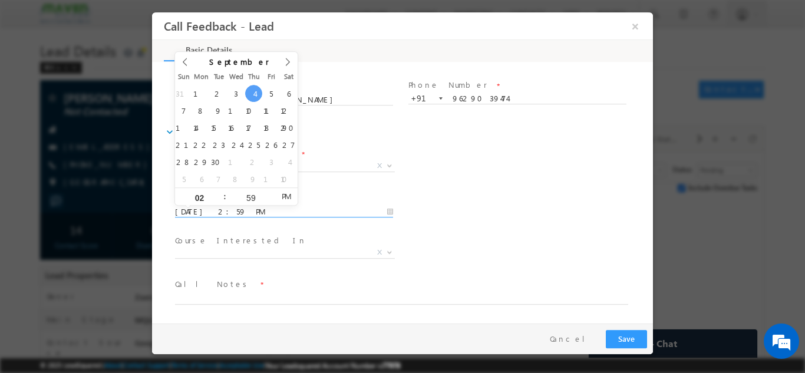
click at [288, 211] on input "04/09/2025 2:59 PM" at bounding box center [284, 212] width 218 height 12
type input "08/09/2025 2:59 PM"
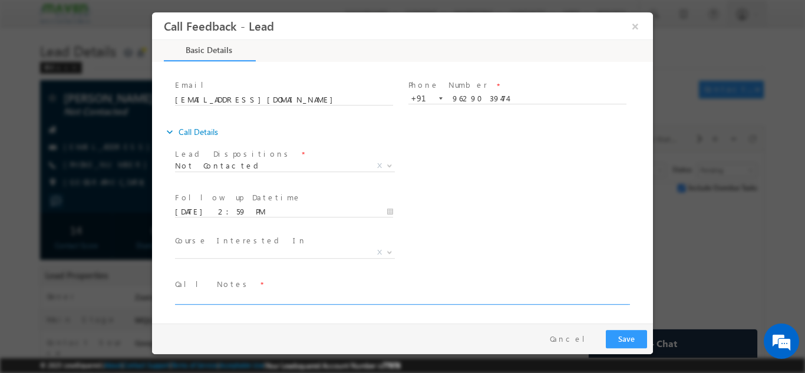
click at [200, 299] on textarea at bounding box center [401, 298] width 453 height 14
type textarea "NPU ? NPU /NPU"
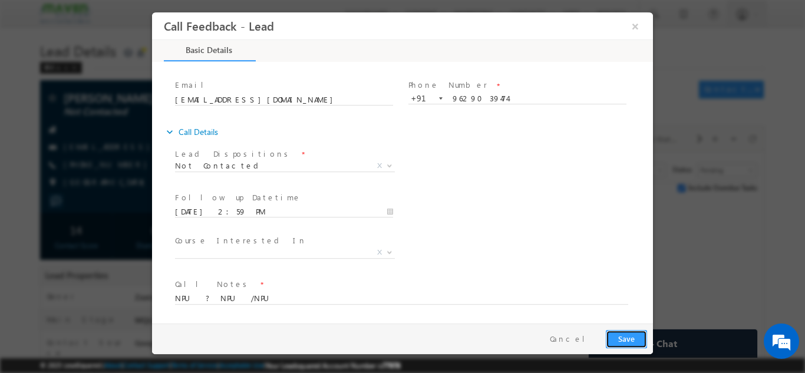
click at [616, 343] on button "Save" at bounding box center [626, 339] width 41 height 18
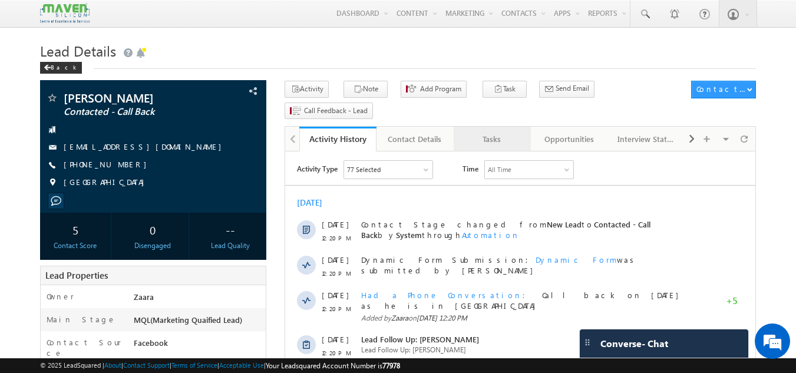
click at [483, 132] on div "Tasks" at bounding box center [491, 139] width 57 height 14
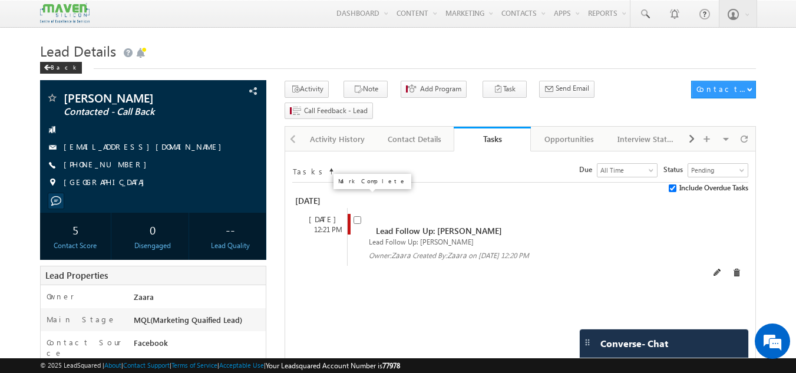
click at [360, 216] on input "checkbox" at bounding box center [358, 220] width 8 height 8
checkbox input "false"
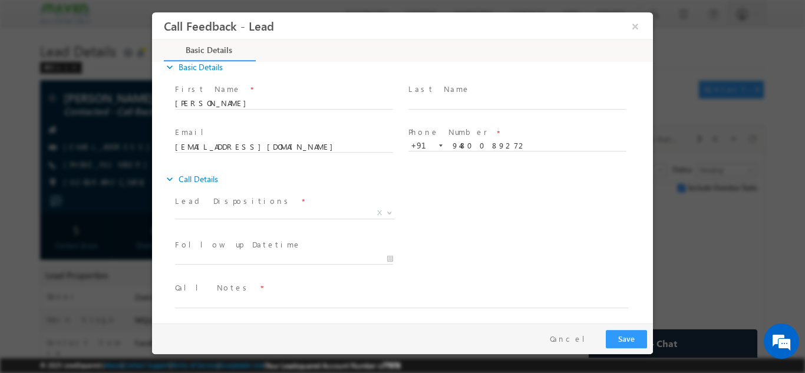
scroll to position [19, 0]
click at [234, 215] on span "Prospect Interested Re-enquired Invalid Number Not Contacted Not Interested In …" at bounding box center [289, 211] width 229 height 14
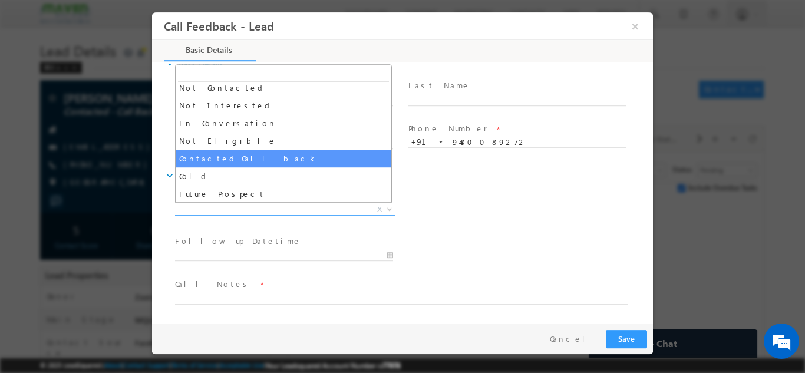
scroll to position [112, 0]
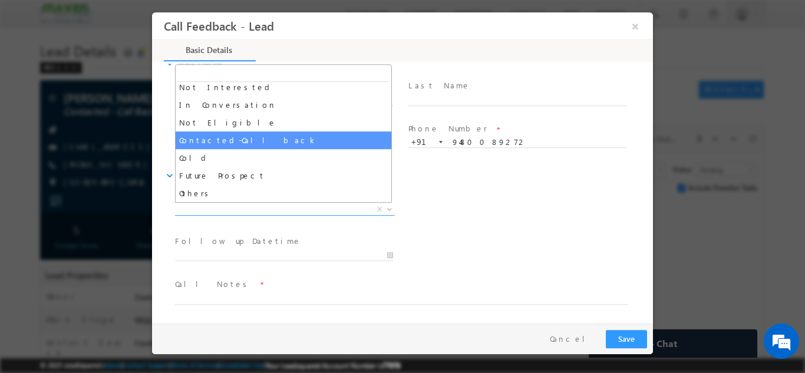
select select "Contacted-Call back"
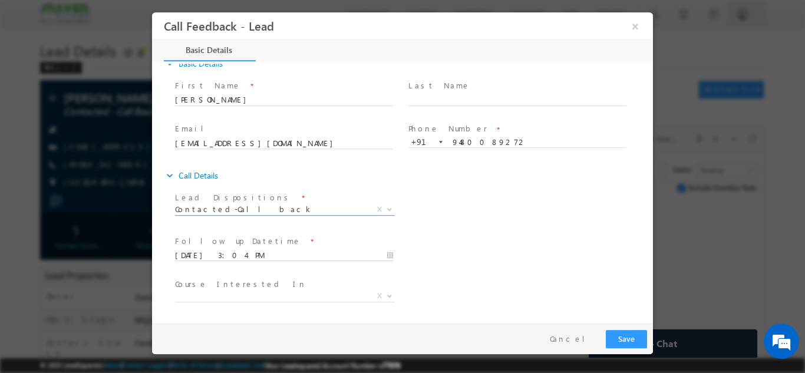
click at [229, 258] on input "[DATE] 3:04 PM" at bounding box center [284, 255] width 218 height 12
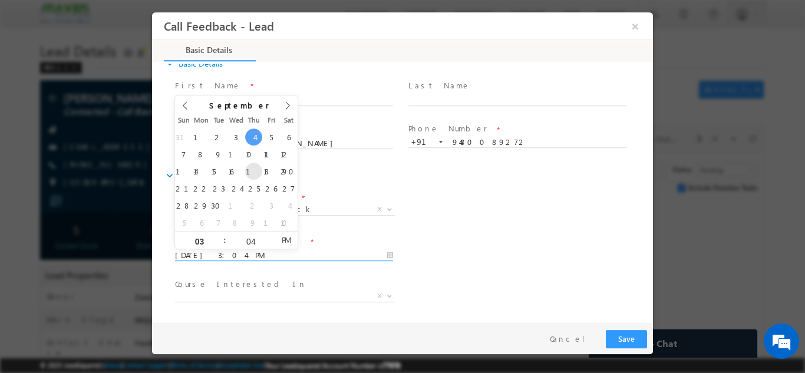
type input "[DATE] 3:04 PM"
click at [424, 244] on div "Follow up Datetime * [DATE] 3:04 PM Program Type * Long Term Short Term X" at bounding box center [413, 254] width 480 height 44
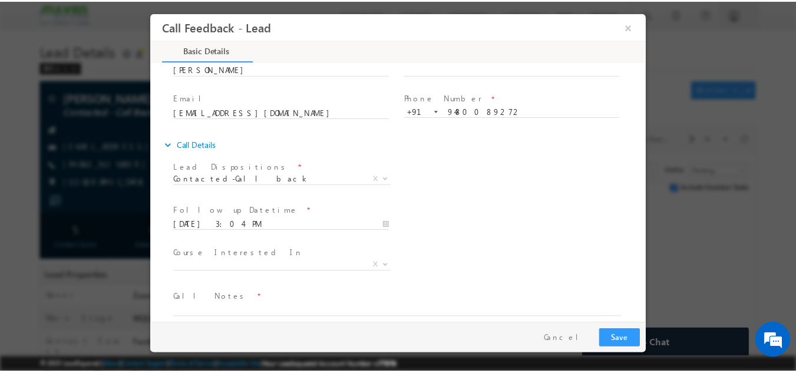
scroll to position [62, 0]
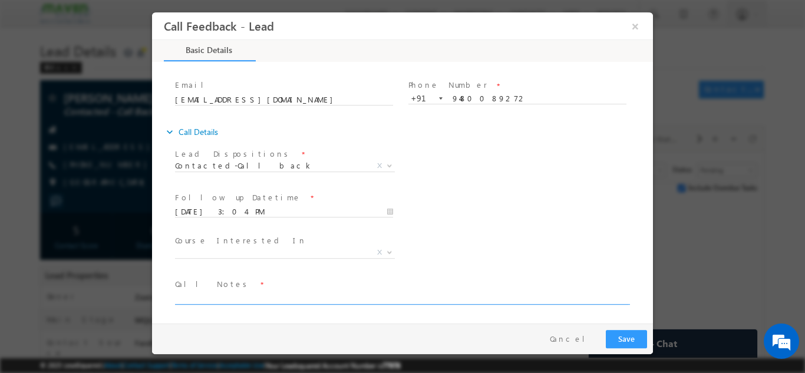
click at [202, 299] on textarea at bounding box center [401, 298] width 453 height 14
type textarea "Called him multiple times but no response"
click at [628, 334] on button "Save" at bounding box center [626, 339] width 41 height 18
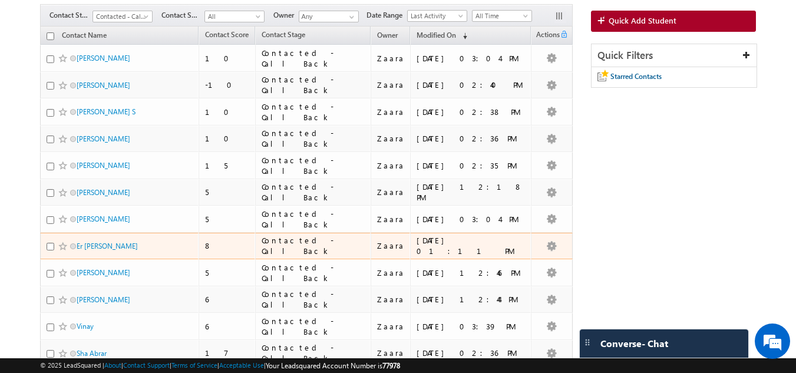
scroll to position [94, 0]
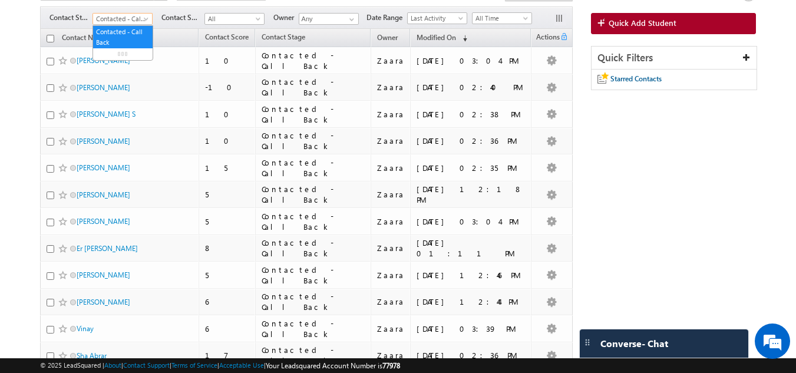
click at [121, 19] on span "Contacted - Call Back" at bounding box center [121, 19] width 56 height 11
click at [131, 21] on span "All" at bounding box center [121, 19] width 56 height 11
click at [148, 19] on span at bounding box center [147, 21] width 9 height 9
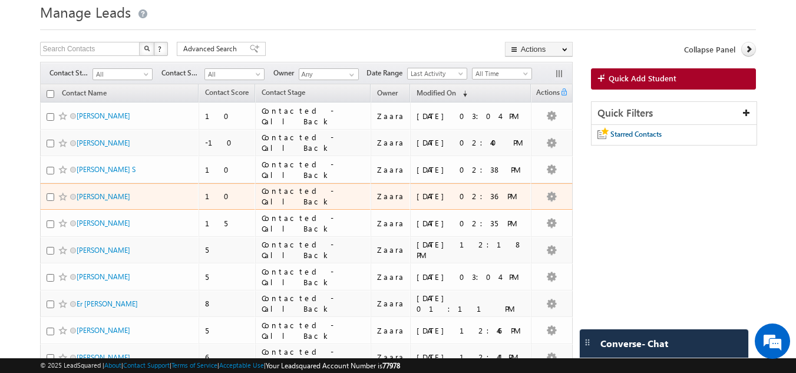
scroll to position [0, 0]
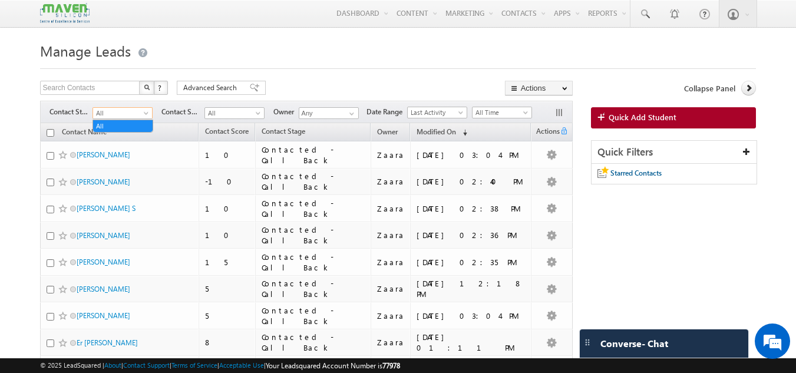
click at [137, 113] on span "All" at bounding box center [121, 113] width 56 height 11
click at [260, 114] on span at bounding box center [259, 115] width 9 height 9
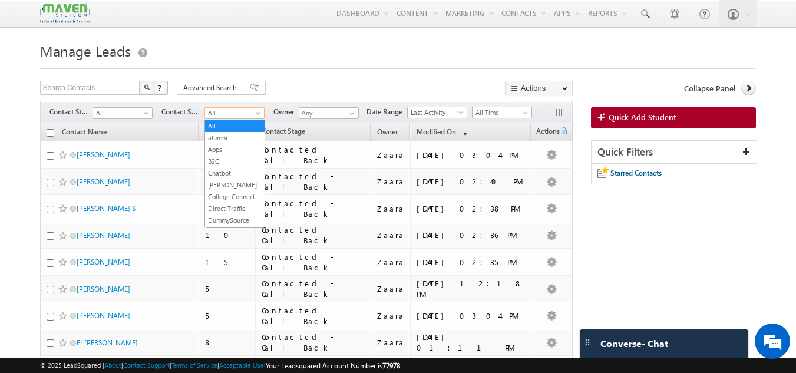
click at [260, 114] on span at bounding box center [259, 115] width 9 height 9
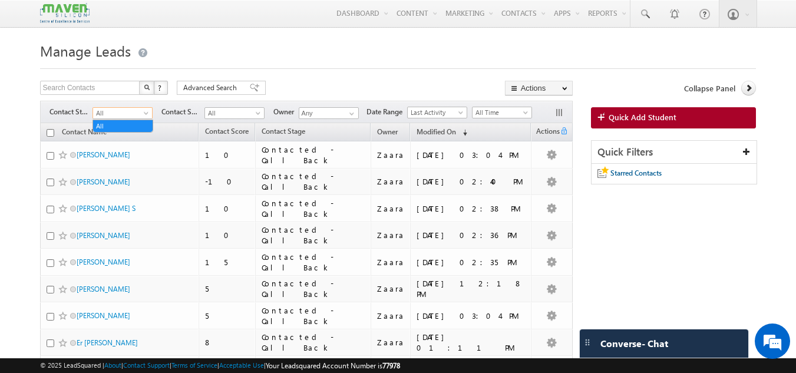
click at [147, 112] on span at bounding box center [147, 115] width 9 height 9
click at [149, 112] on span at bounding box center [147, 115] width 9 height 9
click at [128, 117] on span "All" at bounding box center [121, 113] width 56 height 11
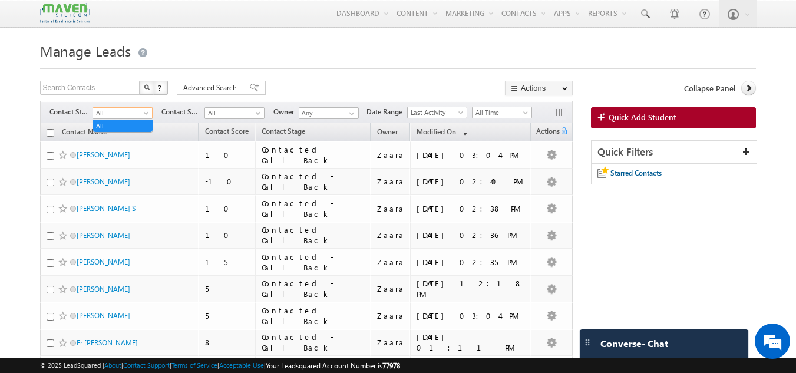
click at [128, 117] on span "All" at bounding box center [121, 113] width 56 height 11
click at [134, 113] on span "Contacted - Call Back" at bounding box center [121, 113] width 56 height 11
click at [134, 113] on span "All" at bounding box center [121, 113] width 56 height 11
click at [129, 129] on link "All" at bounding box center [123, 126] width 60 height 11
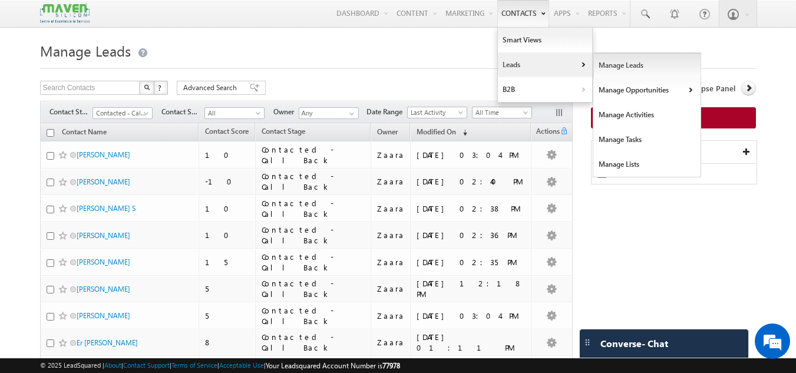
click at [606, 65] on link "Manage Leads" at bounding box center [648, 65] width 108 height 25
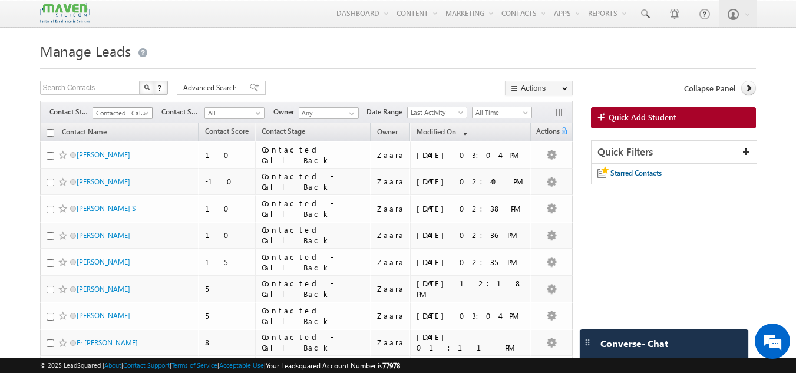
click at [147, 112] on span at bounding box center [147, 115] width 9 height 9
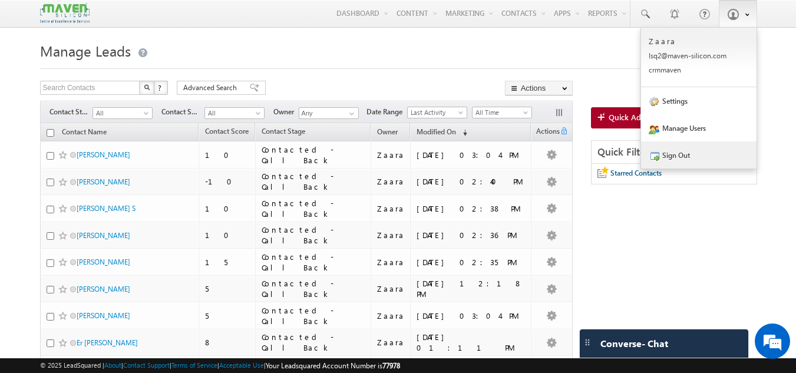
click at [675, 163] on link "Sign Out" at bounding box center [699, 154] width 116 height 27
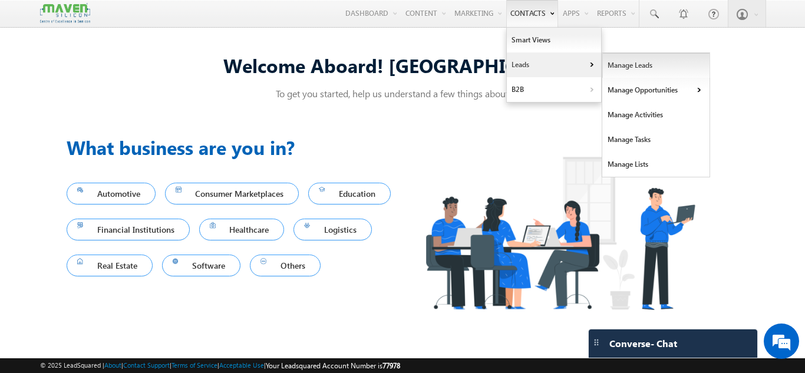
click at [607, 64] on link "Manage Leads" at bounding box center [656, 65] width 108 height 25
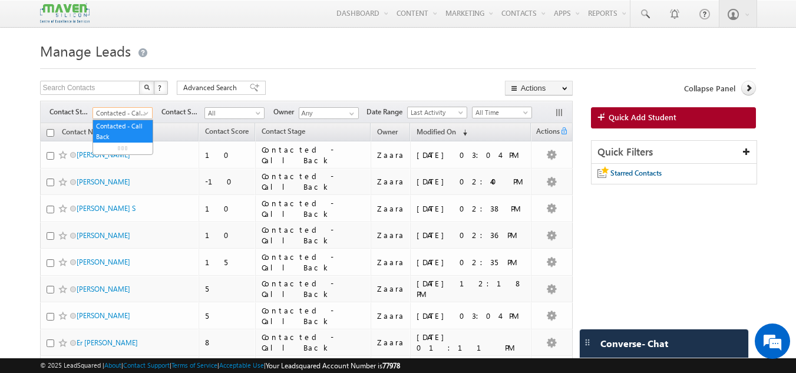
click at [149, 113] on span at bounding box center [147, 115] width 9 height 9
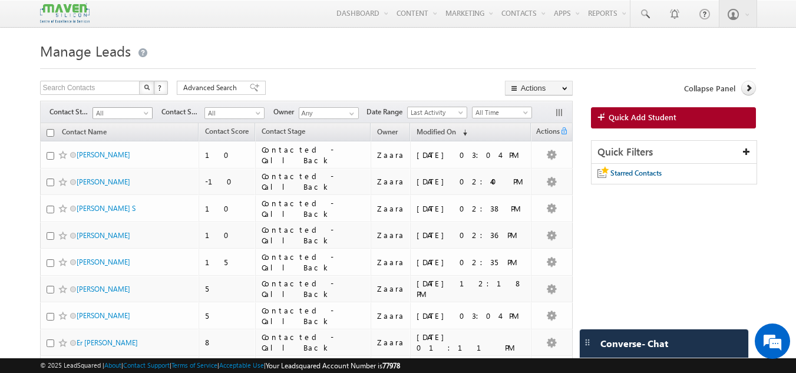
click at [111, 118] on span "All" at bounding box center [121, 113] width 56 height 11
click at [555, 85] on button "Actions" at bounding box center [539, 88] width 68 height 15
click at [565, 89] on span "button" at bounding box center [564, 88] width 5 height 5
click at [649, 47] on h1 "Manage Leads" at bounding box center [398, 49] width 717 height 23
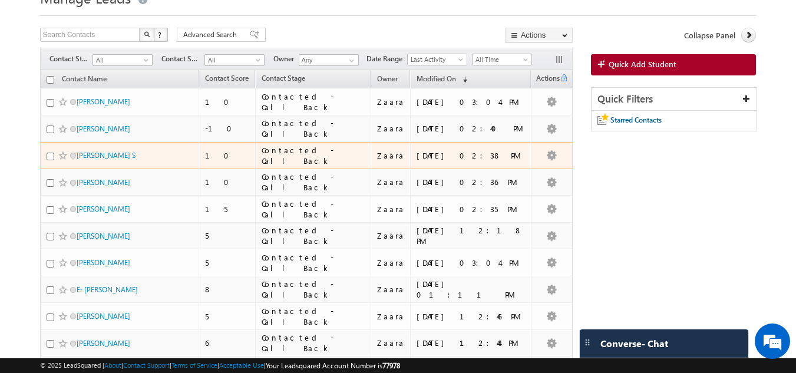
scroll to position [54, 0]
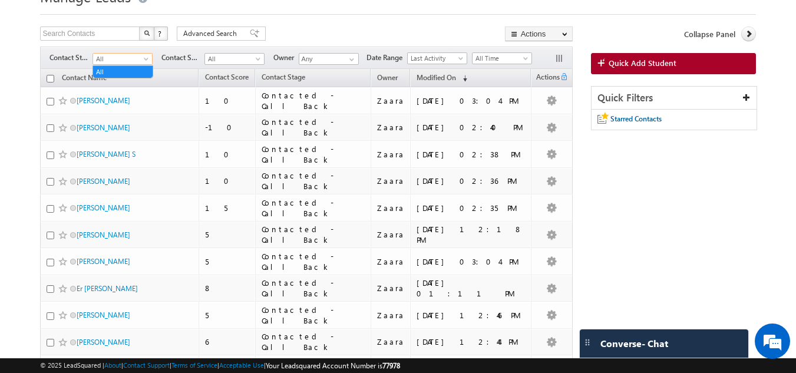
click at [115, 63] on span "All" at bounding box center [121, 59] width 56 height 11
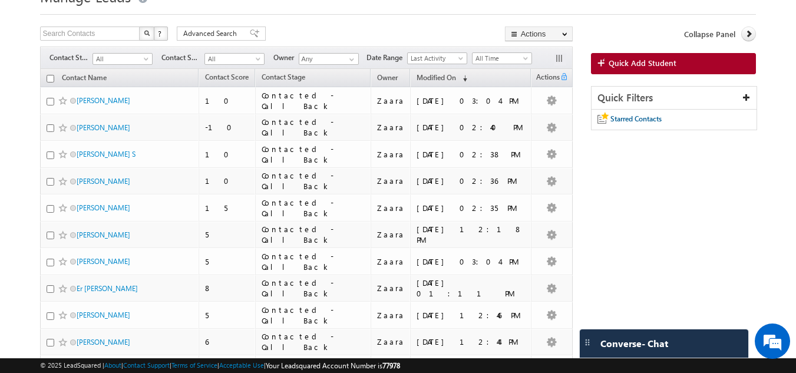
click at [115, 63] on span "All" at bounding box center [121, 59] width 56 height 11
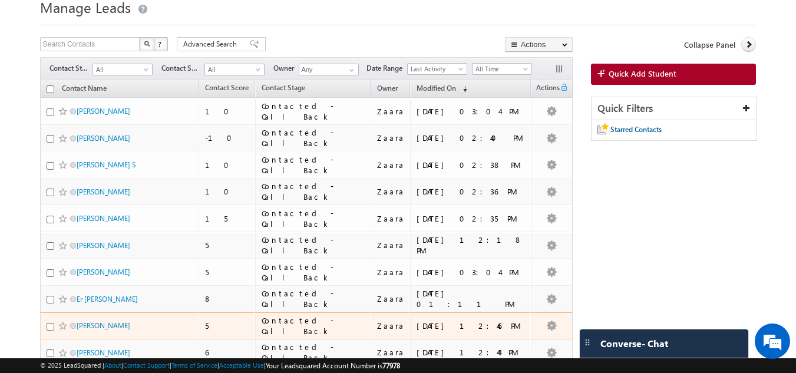
scroll to position [42, 0]
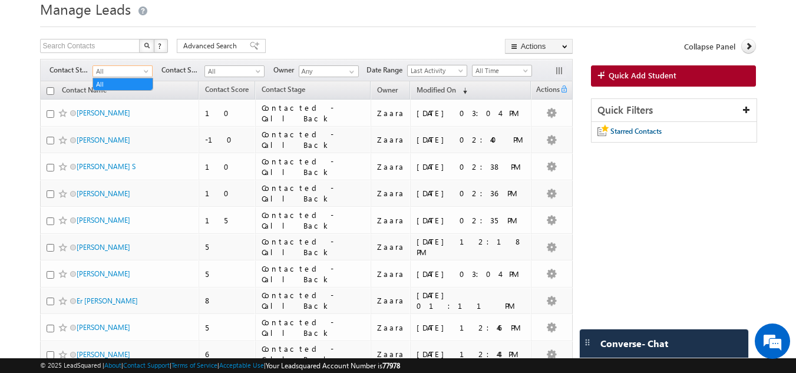
click at [149, 72] on span at bounding box center [147, 73] width 9 height 9
click at [126, 72] on span "All" at bounding box center [121, 71] width 56 height 11
click at [116, 87] on link "All" at bounding box center [123, 84] width 60 height 11
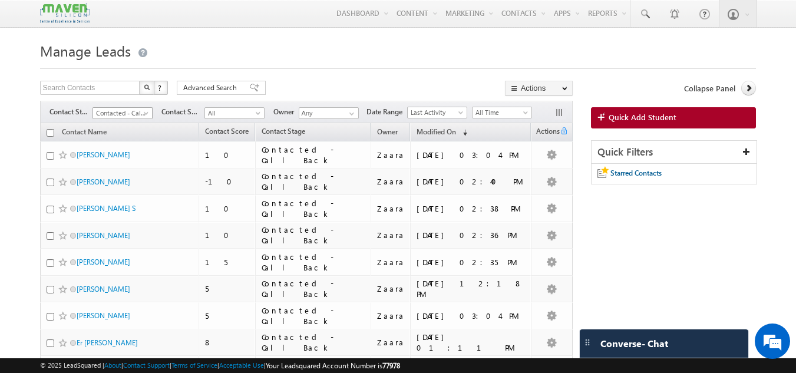
click at [145, 114] on span at bounding box center [147, 115] width 9 height 9
click at [146, 113] on span at bounding box center [147, 115] width 9 height 9
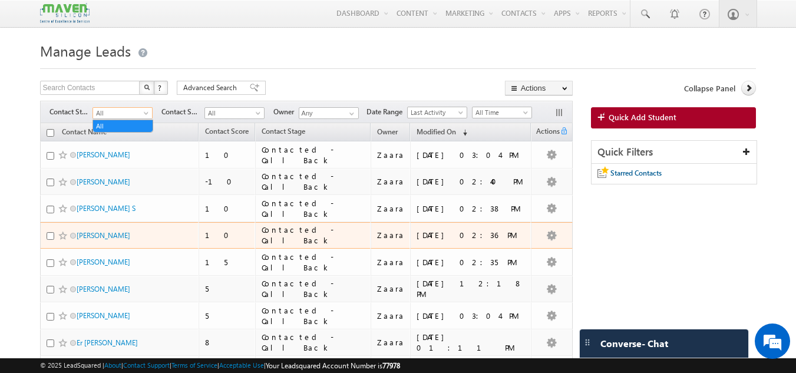
drag, startPoint x: 146, startPoint y: 113, endPoint x: 146, endPoint y: 238, distance: 124.4
click at [146, 238] on div "Search Contacts X ? 13 results found Advanced Search Advanced Search Advanced s…" at bounding box center [306, 318] width 533 height 475
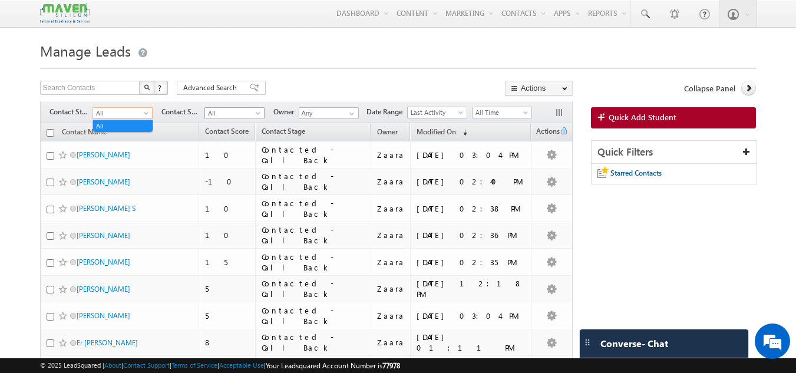
click at [236, 116] on span "All" at bounding box center [233, 113] width 56 height 11
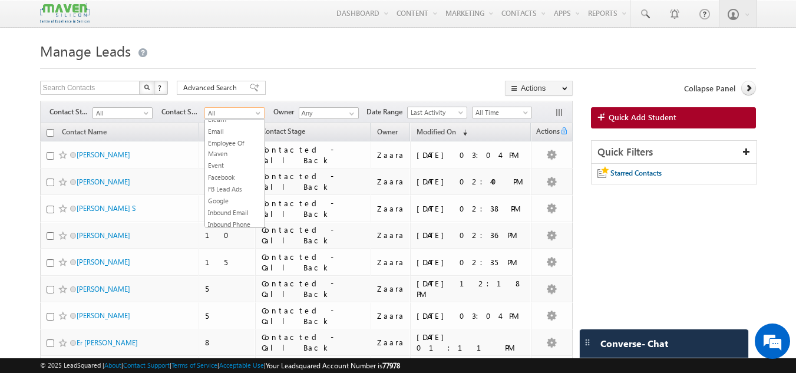
scroll to position [354, 0]
click at [73, 117] on span "Contact Stage" at bounding box center [71, 112] width 43 height 11
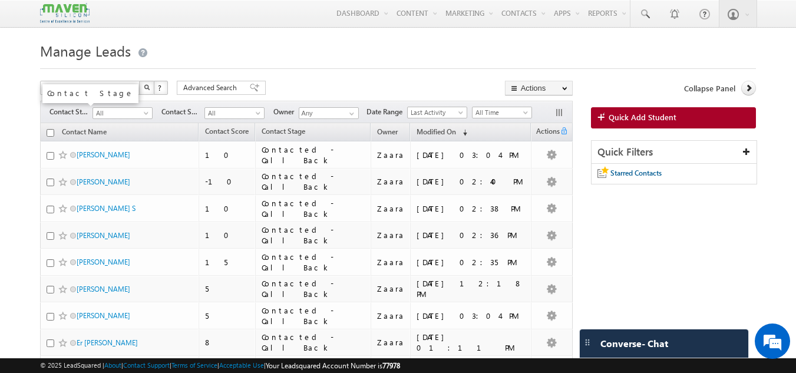
click at [73, 116] on span "Contact Stage" at bounding box center [71, 112] width 43 height 11
click at [100, 114] on span "All" at bounding box center [121, 113] width 56 height 11
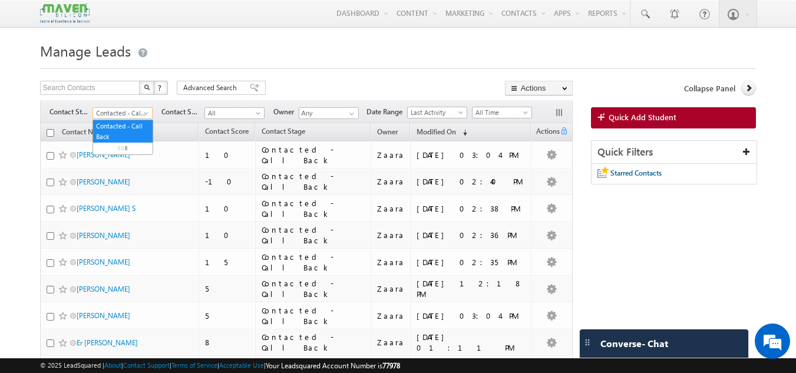
click at [114, 116] on span "Contacted - Call Back" at bounding box center [121, 113] width 56 height 11
click at [111, 123] on link "All" at bounding box center [123, 126] width 60 height 11
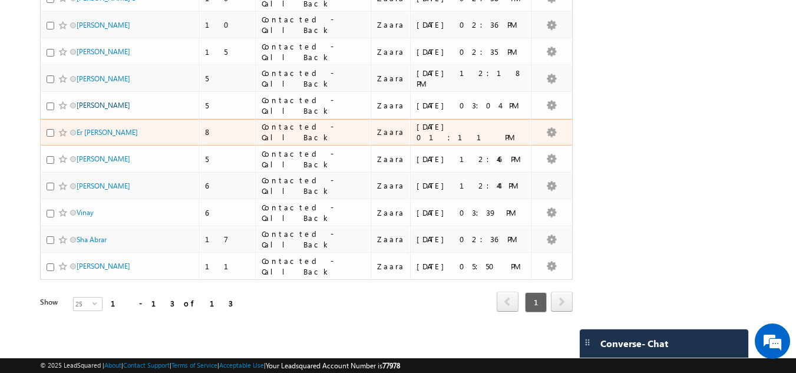
scroll to position [212, 0]
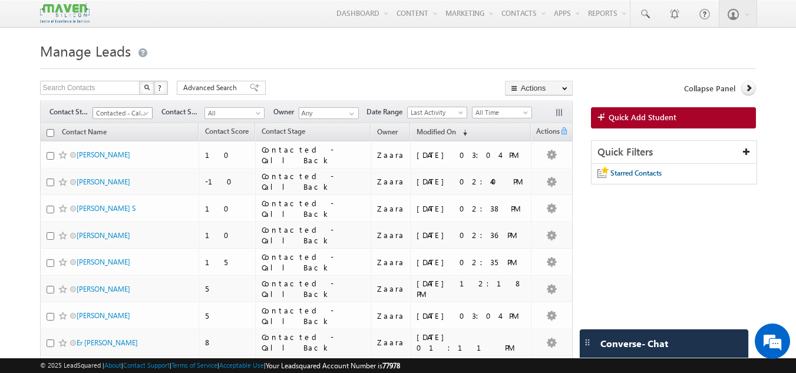
click at [147, 113] on span at bounding box center [147, 115] width 9 height 9
click at [147, 123] on link "All" at bounding box center [123, 126] width 60 height 11
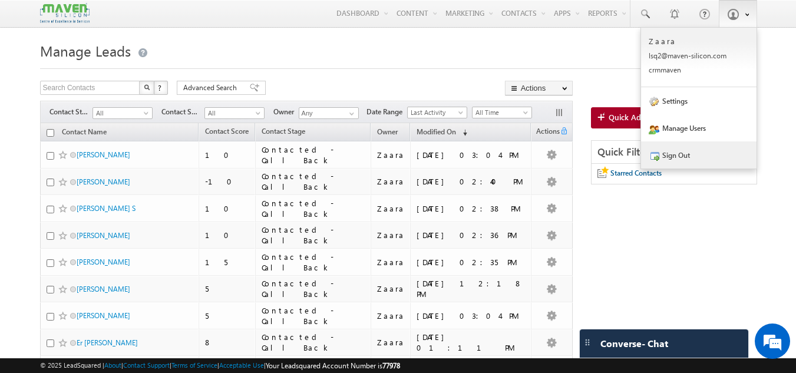
click at [671, 163] on link "Sign Out" at bounding box center [699, 154] width 116 height 27
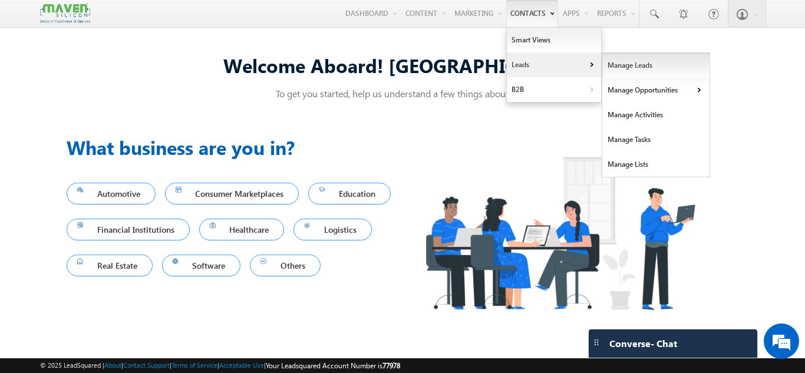
click at [621, 68] on link "Manage Leads" at bounding box center [656, 65] width 108 height 25
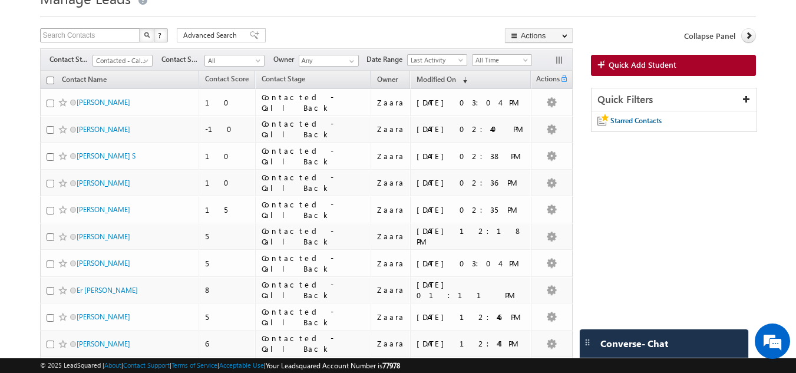
scroll to position [35, 0]
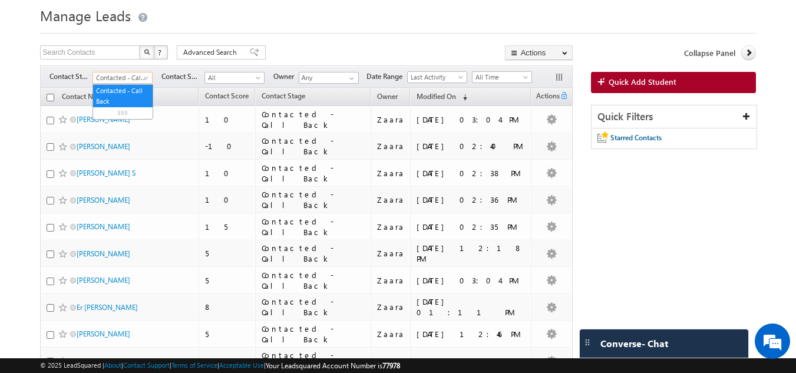
click at [130, 81] on span "Contacted - Call Back" at bounding box center [121, 78] width 56 height 11
click at [130, 81] on span "All" at bounding box center [121, 78] width 56 height 11
click at [144, 75] on span "All" at bounding box center [121, 78] width 56 height 11
click at [195, 25] on h1 "Manage Leads" at bounding box center [398, 14] width 717 height 23
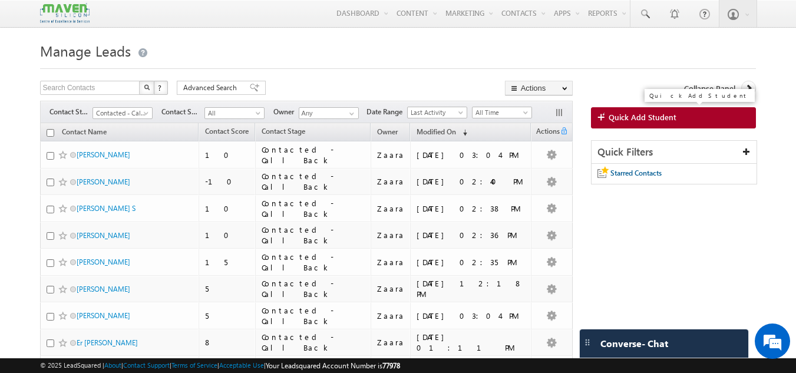
click at [660, 123] on link "Quick Add Student" at bounding box center [674, 117] width 166 height 21
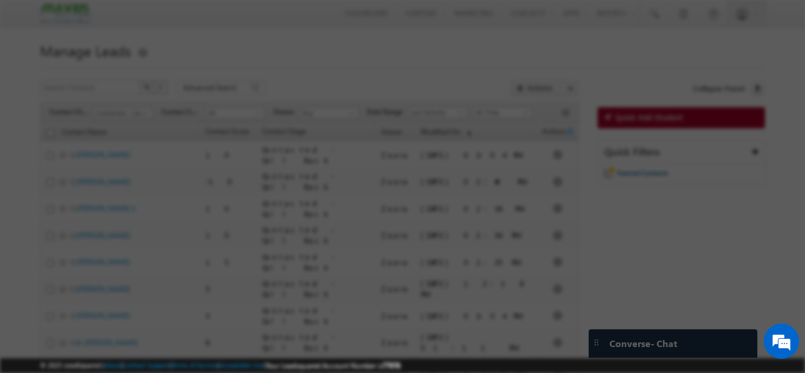
click at [314, 134] on div at bounding box center [402, 186] width 805 height 373
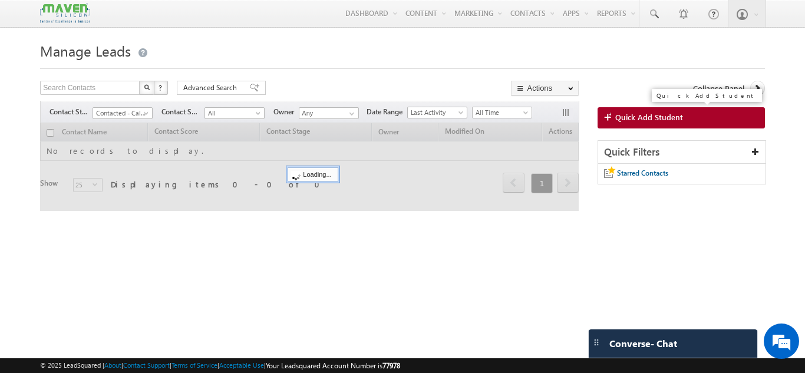
click at [673, 125] on link "Quick Add Student" at bounding box center [681, 117] width 167 height 21
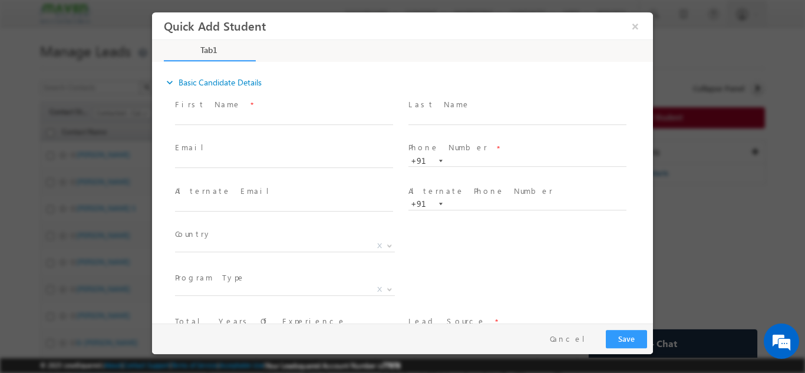
click at [469, 149] on span "Phone Number *" at bounding box center [518, 147] width 218 height 13
click at [470, 156] on input "text" at bounding box center [518, 161] width 218 height 12
paste input "6360694339"
type input "6360694339"
click at [483, 139] on div "Phone Number * 6360694339 +91" at bounding box center [522, 160] width 233 height 42
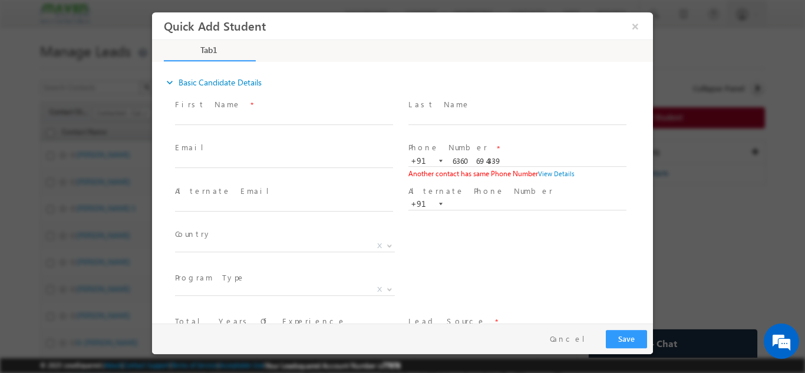
click at [638, 37] on div "Quick Add Student ×" at bounding box center [407, 26] width 486 height 23
click at [638, 31] on button "×" at bounding box center [635, 26] width 20 height 22
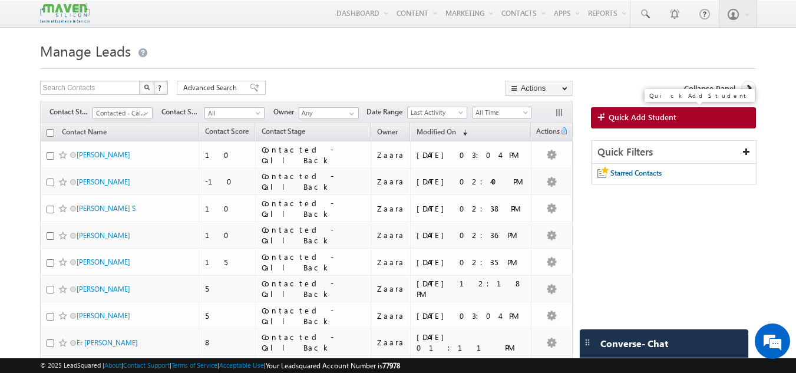
click at [628, 121] on span "Quick Add Student" at bounding box center [643, 117] width 68 height 11
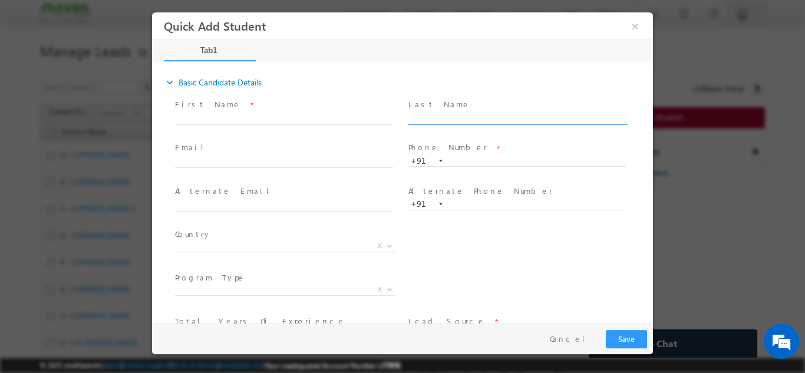
click at [483, 117] on input "text" at bounding box center [518, 119] width 218 height 12
click at [458, 159] on input "text" at bounding box center [518, 161] width 218 height 12
paste input "77952 38081"
type input "7795238081"
click at [492, 142] on span "Phone Number *" at bounding box center [518, 147] width 218 height 13
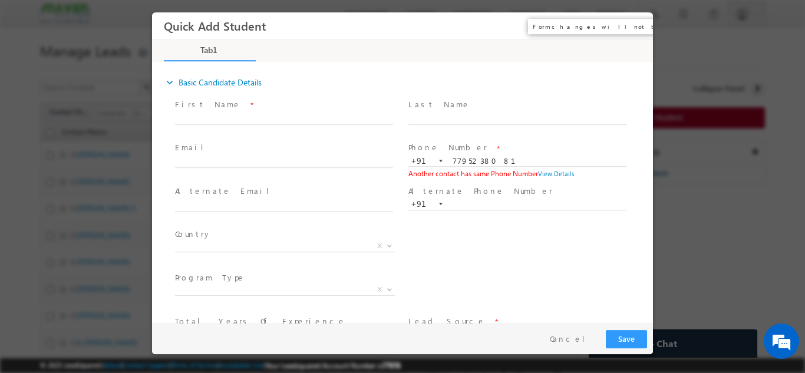
click at [637, 31] on button "×" at bounding box center [635, 26] width 20 height 22
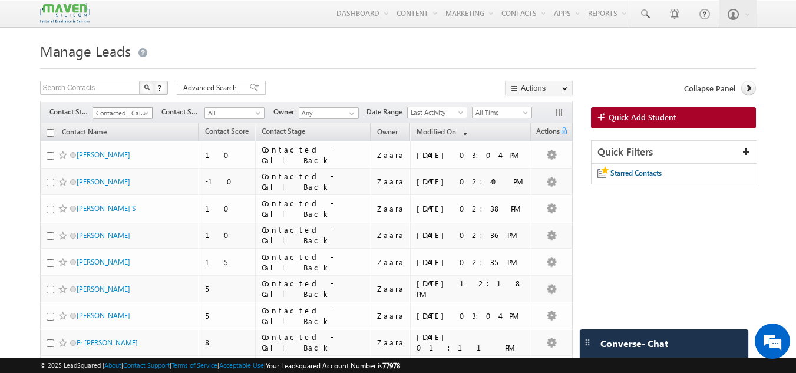
click at [144, 115] on span at bounding box center [147, 115] width 9 height 9
click at [129, 112] on span "All" at bounding box center [121, 113] width 56 height 11
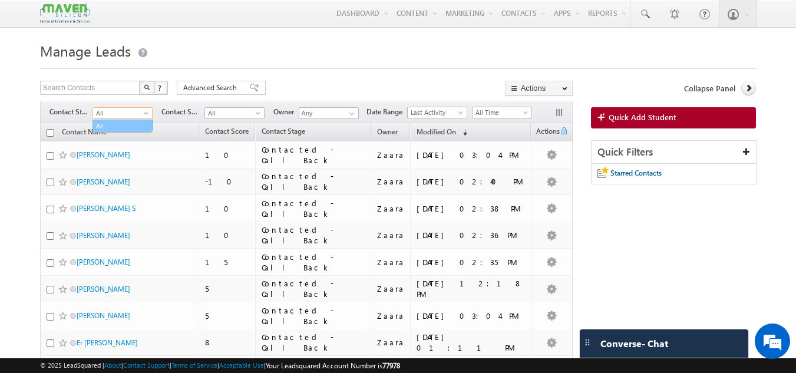
click at [124, 126] on link "All" at bounding box center [123, 126] width 60 height 11
click at [137, 113] on span "All" at bounding box center [121, 113] width 56 height 11
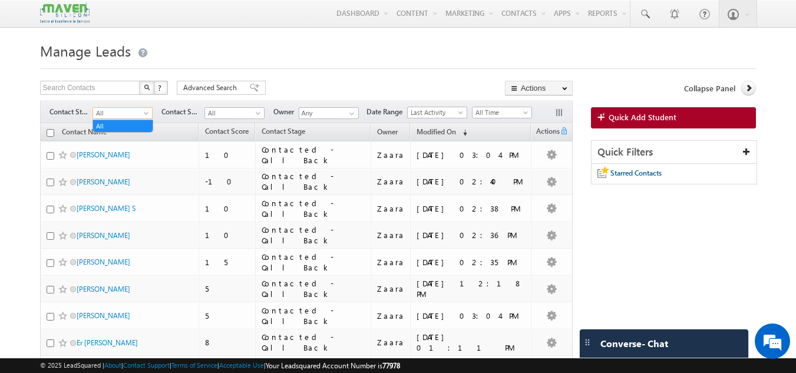
click at [147, 116] on span at bounding box center [147, 115] width 9 height 9
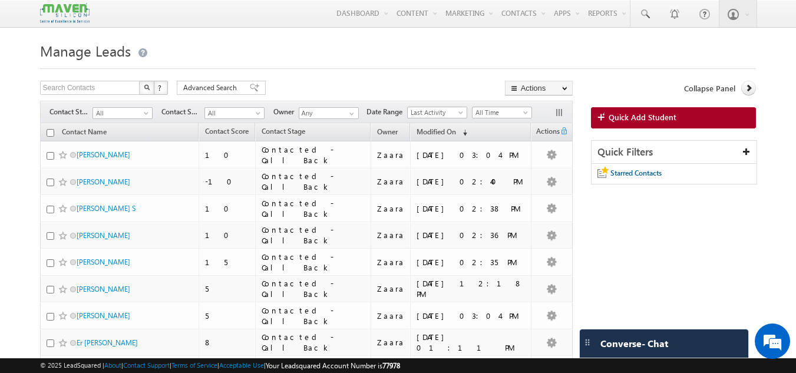
click at [147, 116] on span at bounding box center [147, 115] width 9 height 9
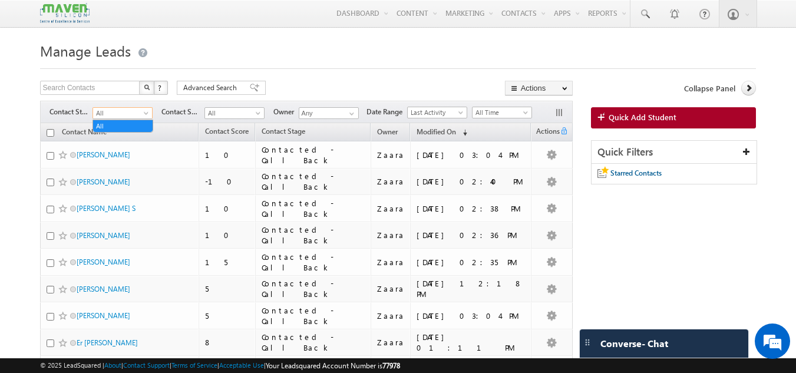
click at [147, 116] on span at bounding box center [147, 115] width 9 height 9
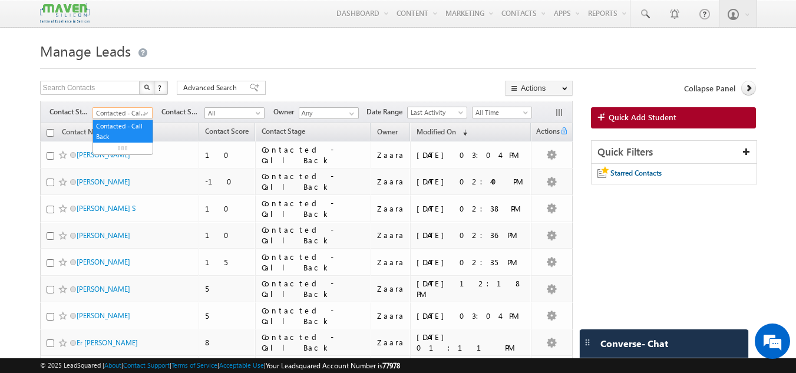
click at [144, 114] on span at bounding box center [147, 115] width 9 height 9
click at [141, 112] on span "All" at bounding box center [121, 113] width 56 height 11
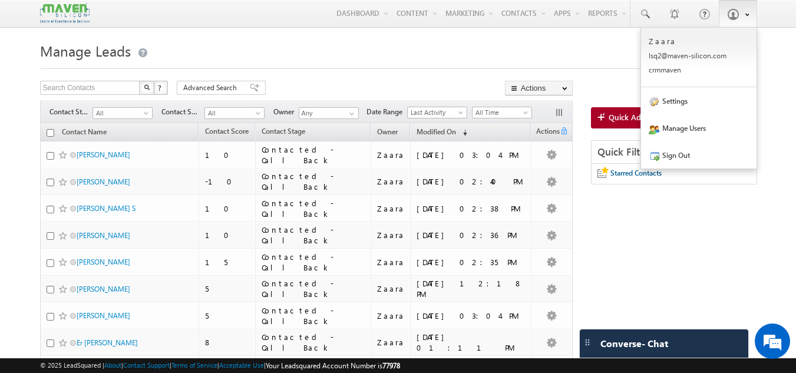
click at [740, 18] on link at bounding box center [738, 13] width 38 height 27
click at [716, 159] on link "Sign Out" at bounding box center [699, 154] width 116 height 27
click at [678, 162] on link "Sign Out" at bounding box center [699, 154] width 116 height 27
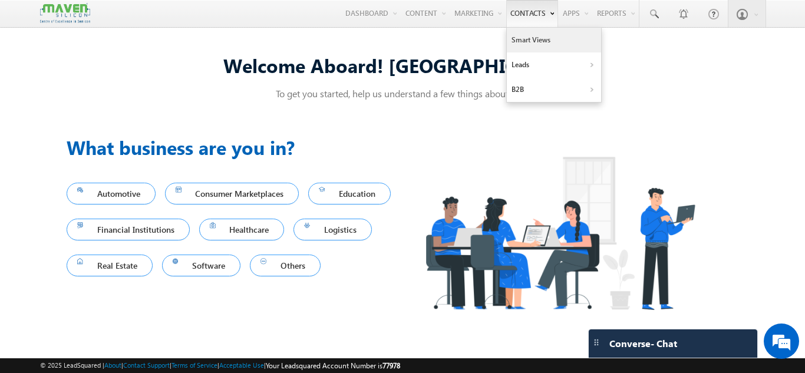
click at [532, 39] on link "Smart Views" at bounding box center [554, 40] width 94 height 25
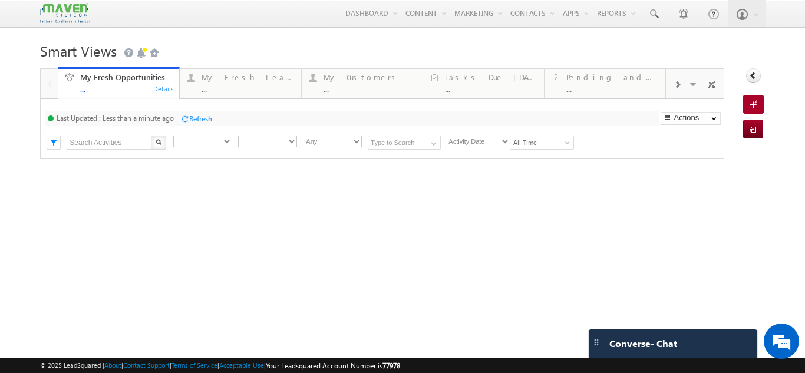
type input "Current User"
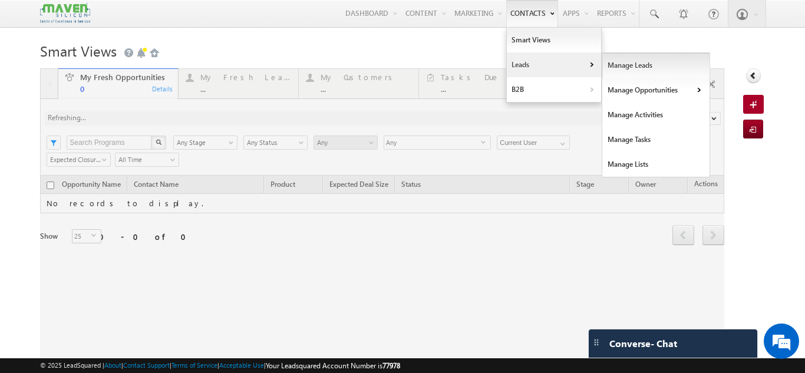
click at [625, 67] on link "Manage Leads" at bounding box center [656, 65] width 108 height 25
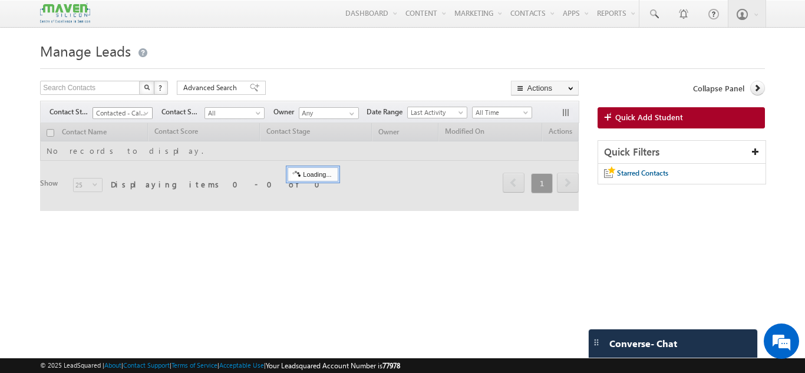
click at [148, 110] on span "Contacted - Call Back" at bounding box center [121, 113] width 56 height 11
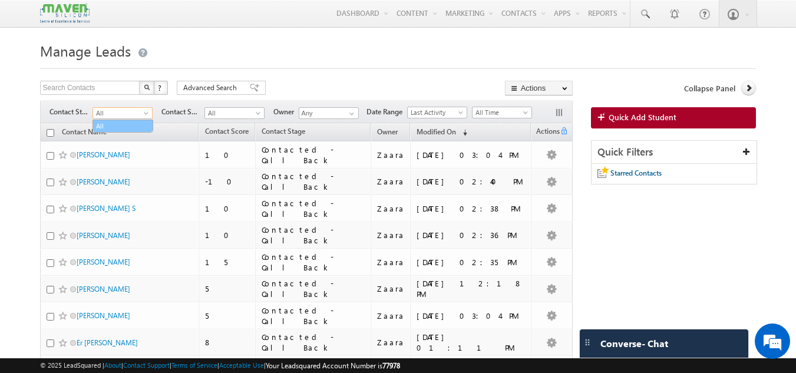
click at [136, 126] on link "All" at bounding box center [123, 126] width 60 height 11
click at [612, 116] on span "Quick Add Student" at bounding box center [643, 117] width 68 height 11
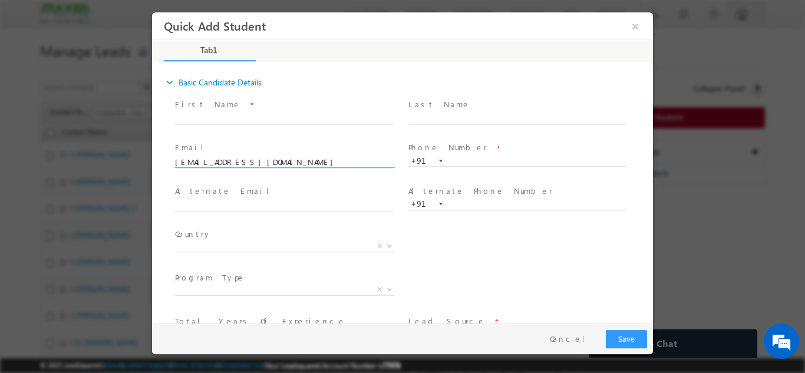
type input "msmkavya@gmail.com"
click at [172, 137] on div "First Name * Last Name * Email * msmkavya@gmail.com" at bounding box center [408, 247] width 489 height 304
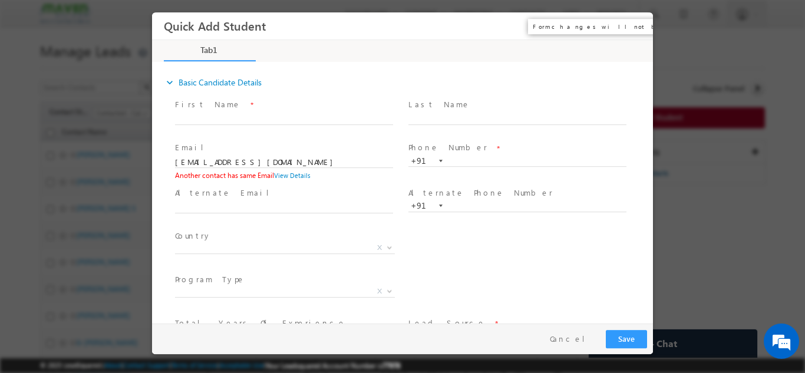
click at [628, 27] on button "×" at bounding box center [635, 26] width 20 height 22
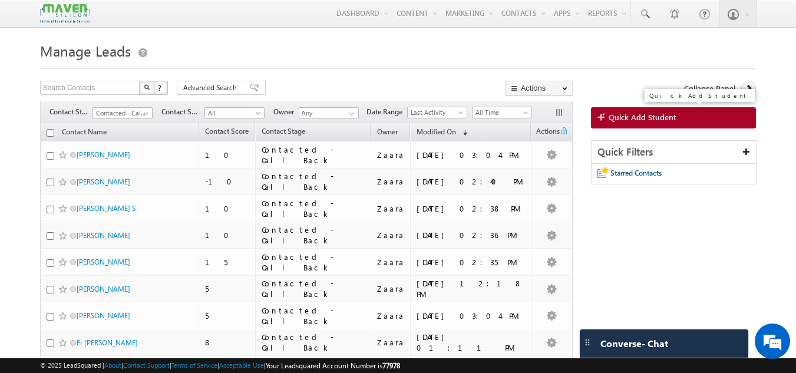
click at [645, 116] on span "Quick Add Student" at bounding box center [643, 117] width 68 height 11
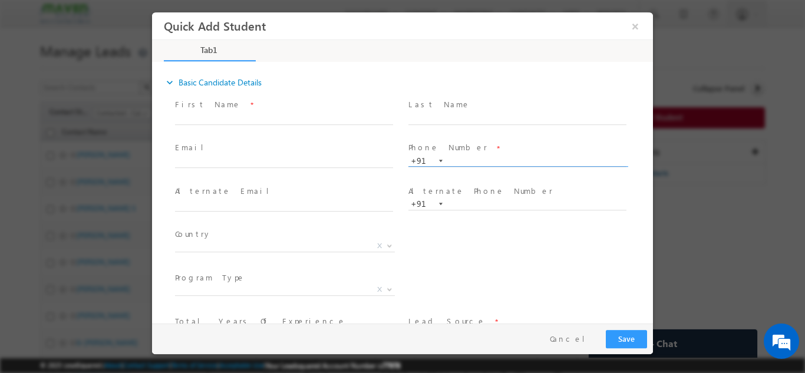
click at [468, 163] on input "text" at bounding box center [518, 161] width 218 height 12
type input "9036347859"
click at [485, 137] on div "Last Name *" at bounding box center [522, 117] width 233 height 44
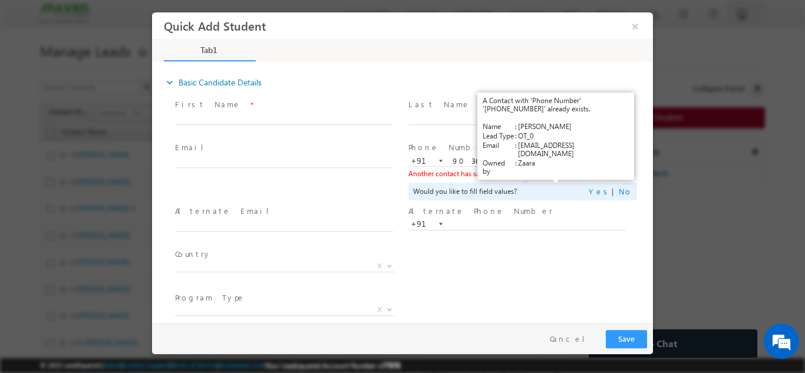
click at [555, 171] on link "View Details" at bounding box center [556, 173] width 37 height 8
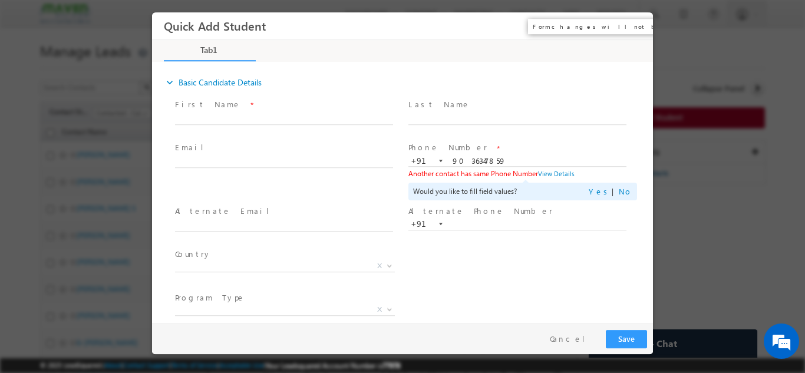
click at [634, 21] on button "×" at bounding box center [635, 26] width 20 height 22
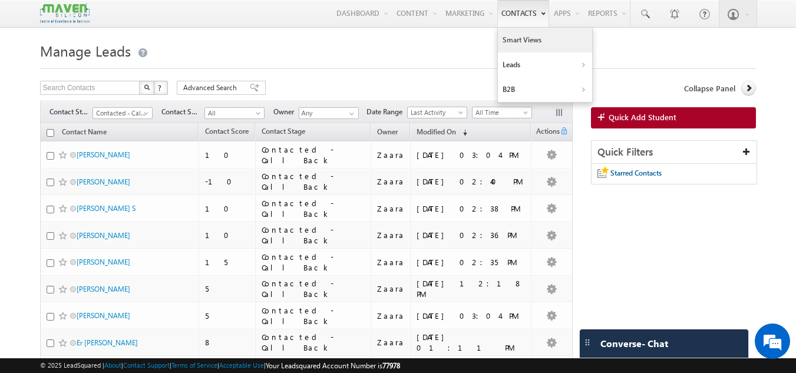
click at [511, 43] on link "Smart Views" at bounding box center [545, 40] width 94 height 25
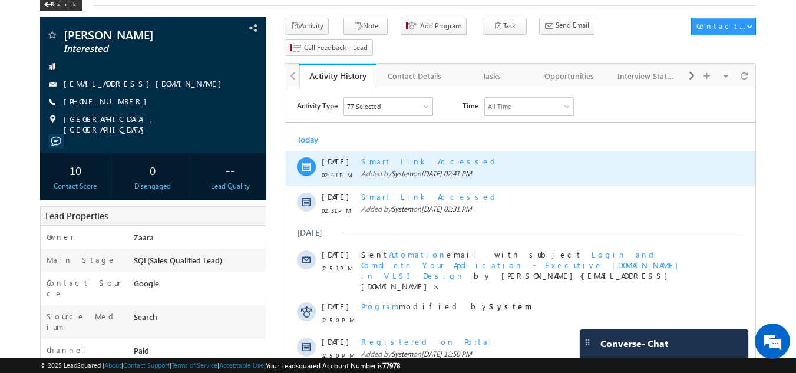
scroll to position [85, 0]
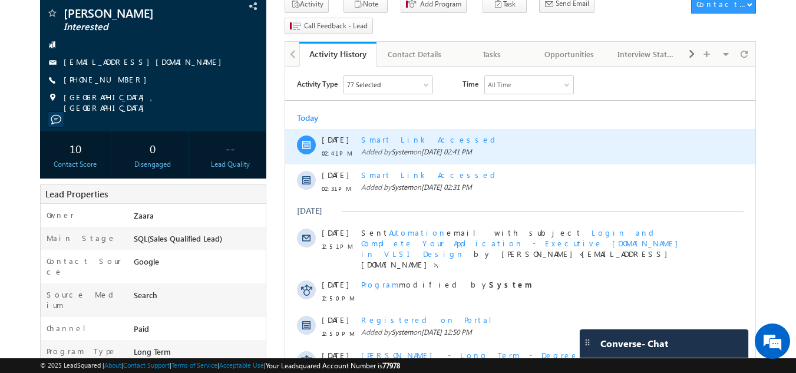
click at [405, 139] on div "Smart Link Accessed" at bounding box center [533, 139] width 344 height 11
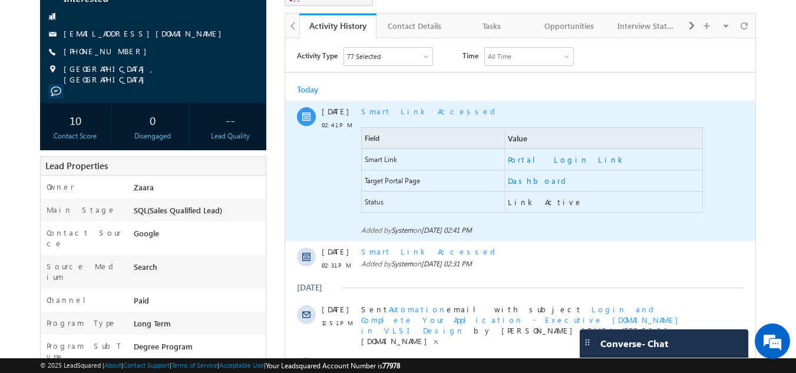
scroll to position [114, 0]
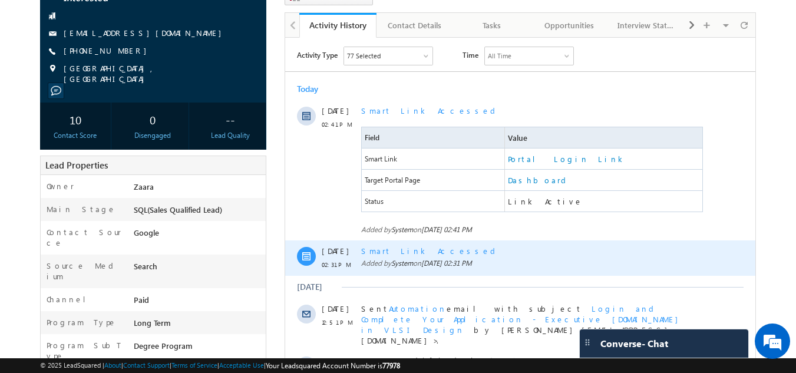
click at [511, 243] on div "Smart Link Accessed Added by System on [DATE] 02:31 PM" at bounding box center [533, 258] width 344 height 35
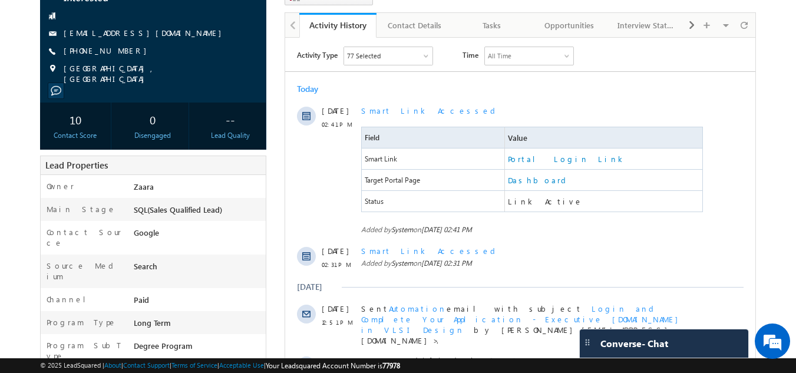
click at [772, 145] on body "Menu [GEOGRAPHIC_DATA] lsq2@ maven -sili con.c om" at bounding box center [398, 336] width 796 height 901
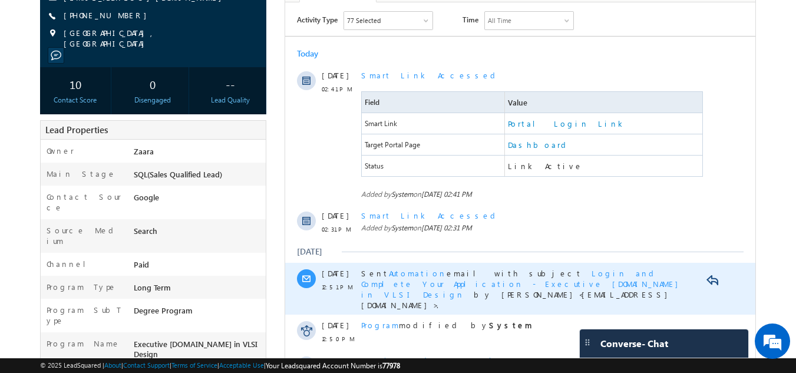
scroll to position [0, 0]
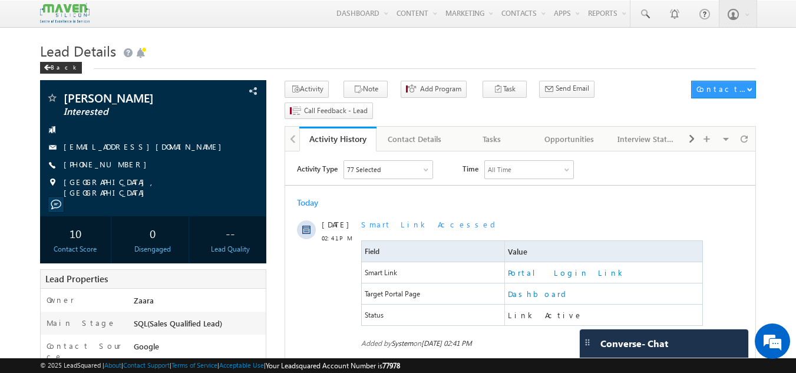
click at [537, 197] on div "Today" at bounding box center [520, 202] width 470 height 11
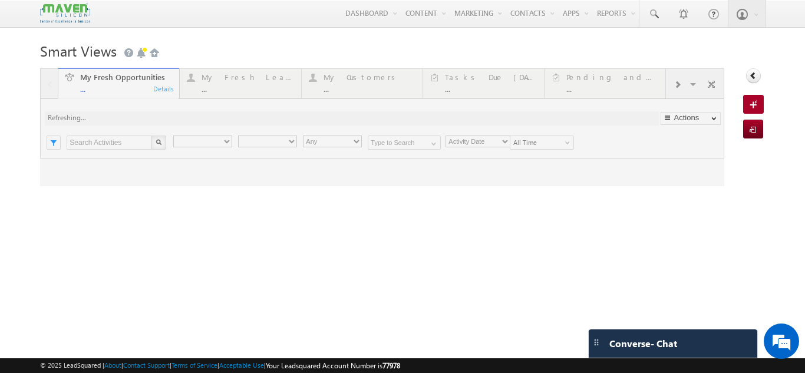
type input "Current User"
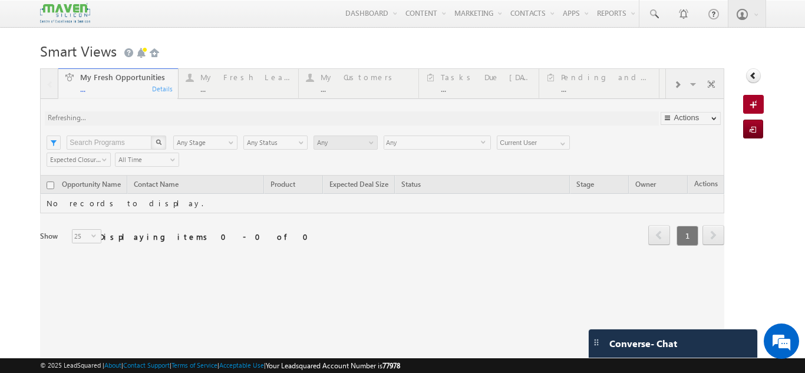
click at [252, 87] on div at bounding box center [382, 219] width 684 height 302
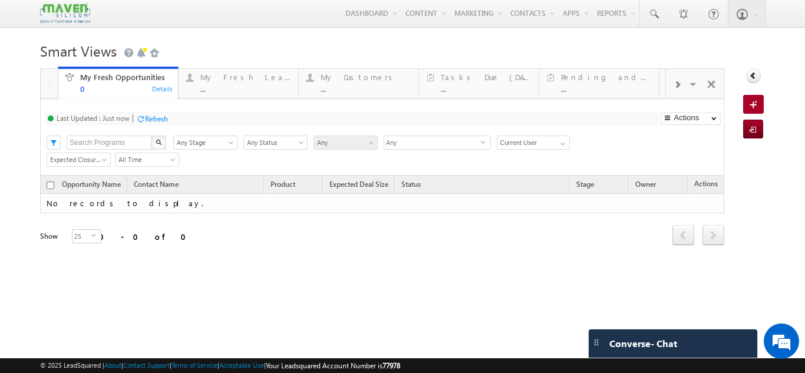
click at [221, 88] on div "..." at bounding box center [245, 88] width 91 height 9
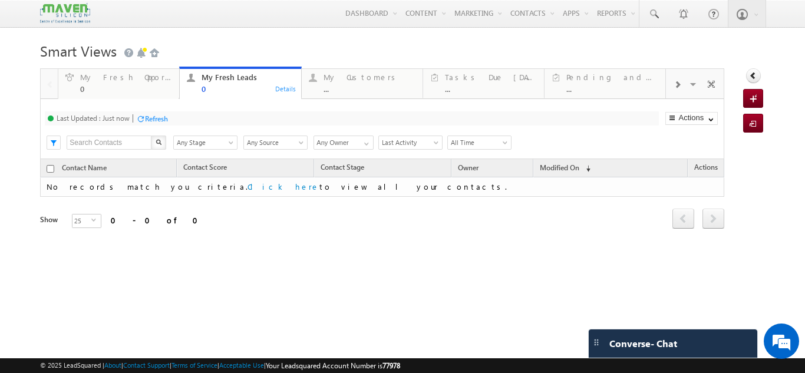
click at [214, 93] on div "0" at bounding box center [248, 88] width 92 height 9
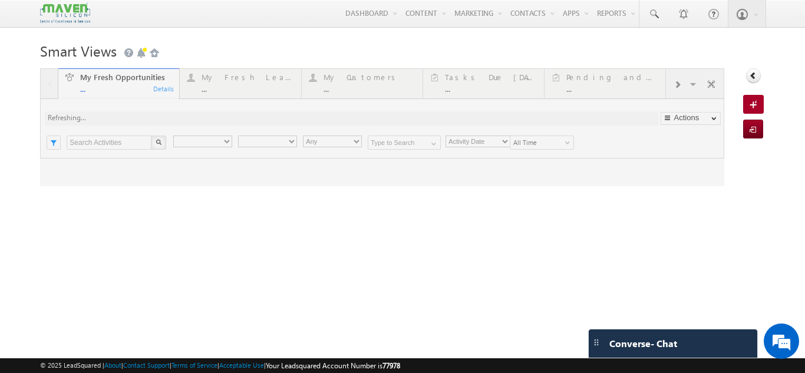
type input "Current User"
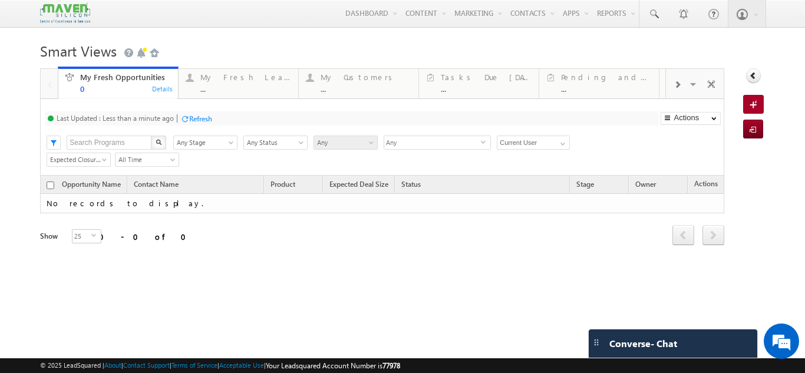
click at [120, 94] on link "My Fresh Opportunities 0 Details" at bounding box center [118, 83] width 121 height 33
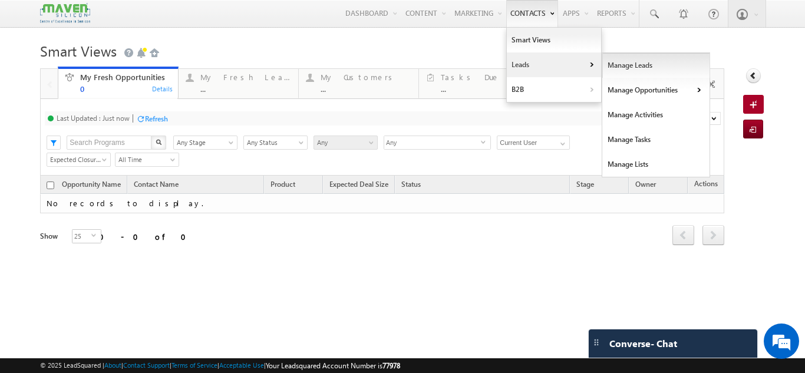
click at [629, 70] on link "Manage Leads" at bounding box center [656, 65] width 108 height 25
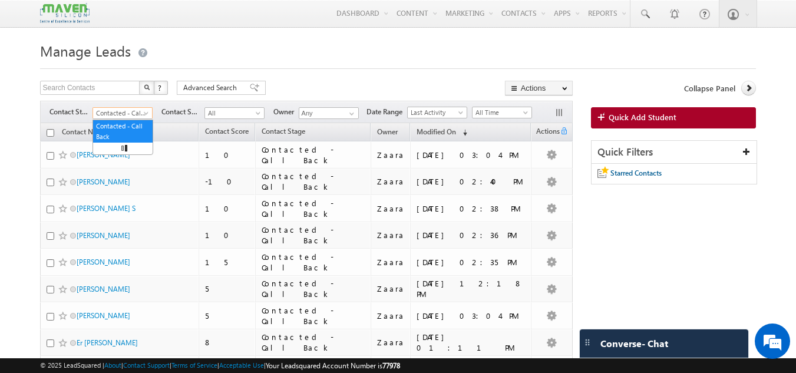
click at [144, 113] on span at bounding box center [147, 115] width 9 height 9
click at [139, 123] on link "All" at bounding box center [123, 126] width 60 height 11
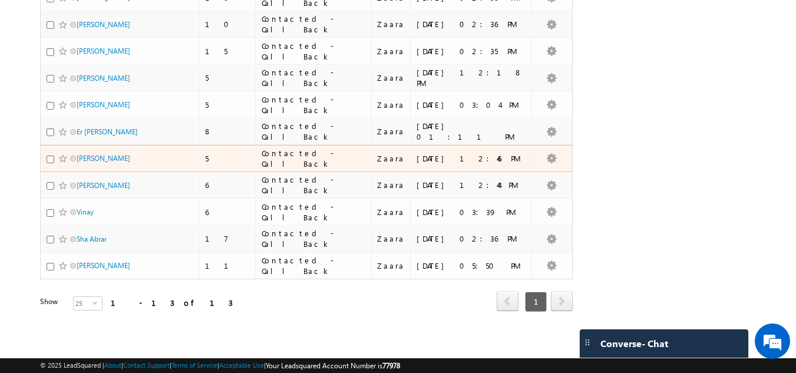
scroll to position [212, 0]
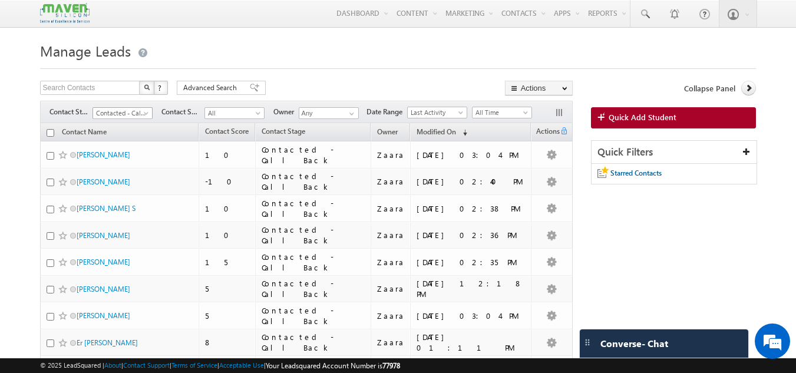
click at [146, 113] on span at bounding box center [147, 115] width 9 height 9
click at [94, 124] on link "All" at bounding box center [123, 126] width 60 height 11
click at [223, 67] on div at bounding box center [398, 65] width 717 height 8
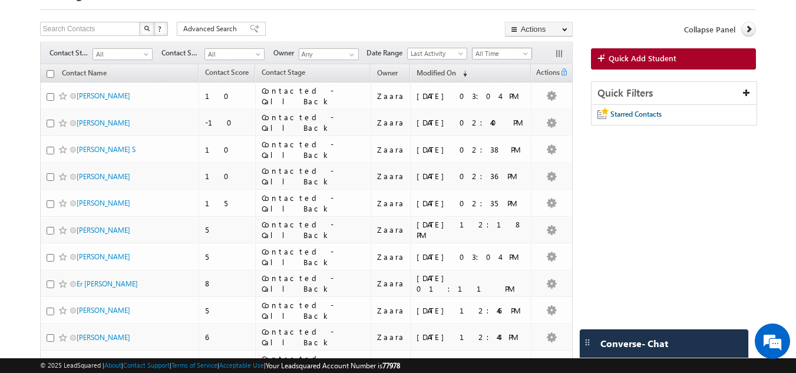
click at [505, 52] on span "All Time" at bounding box center [501, 53] width 56 height 11
click at [503, 66] on link "All Time" at bounding box center [505, 66] width 60 height 11
click at [440, 26] on div "Search Contacts X ? 13 results found Advanced Search Advanced Search Advanced s…" at bounding box center [306, 30] width 533 height 17
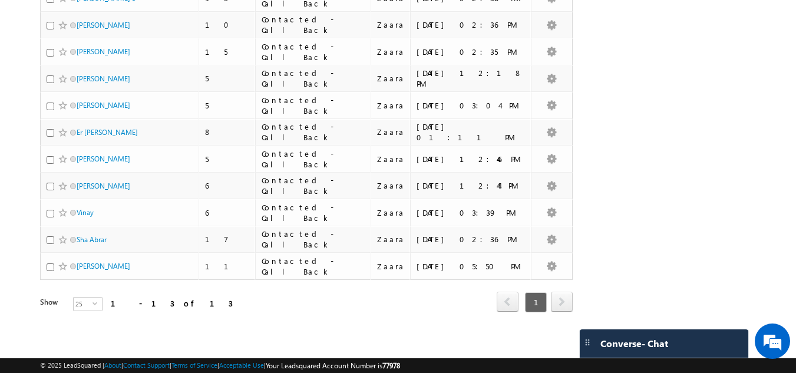
scroll to position [212, 0]
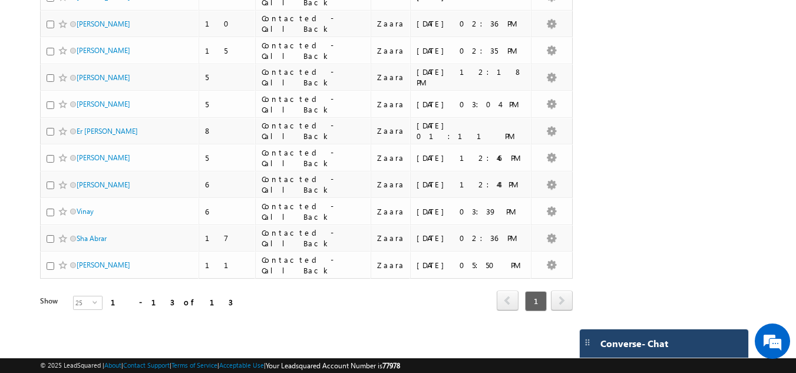
click at [687, 341] on div "Converse - Chat" at bounding box center [652, 343] width 115 height 11
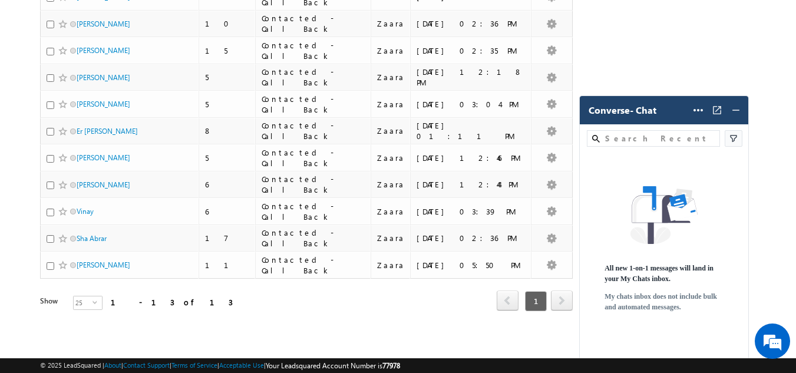
click at [677, 105] on div "Converse - Chat" at bounding box center [636, 110] width 106 height 11
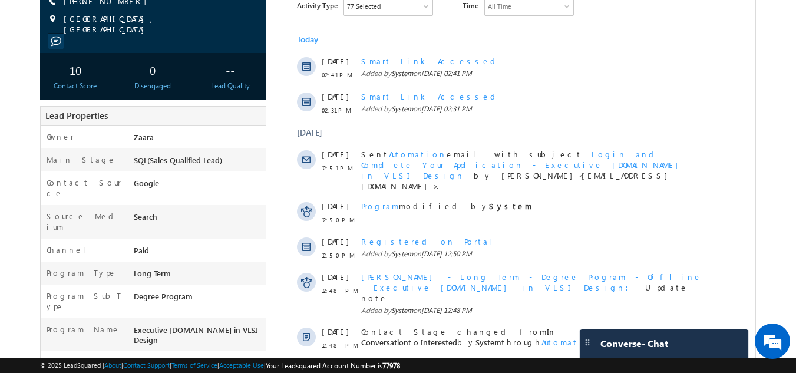
scroll to position [143, 0]
